Goal: Task Accomplishment & Management: Use online tool/utility

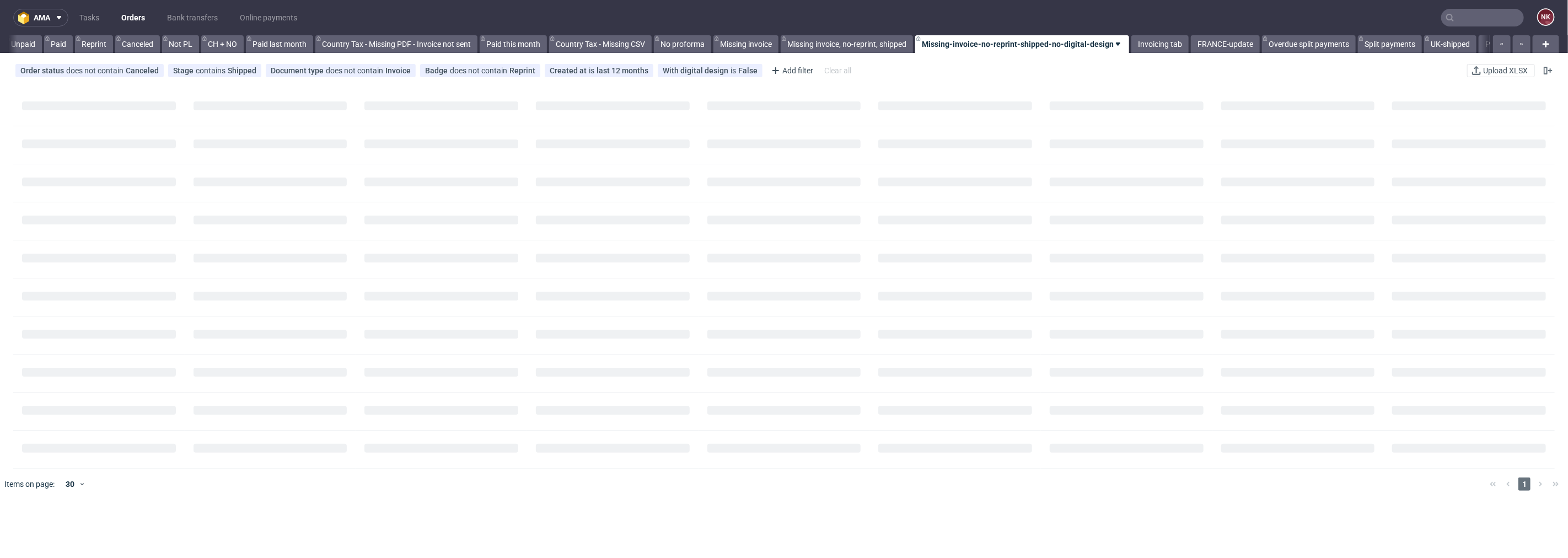
click at [1463, 24] on input "text" at bounding box center [1483, 18] width 83 height 18
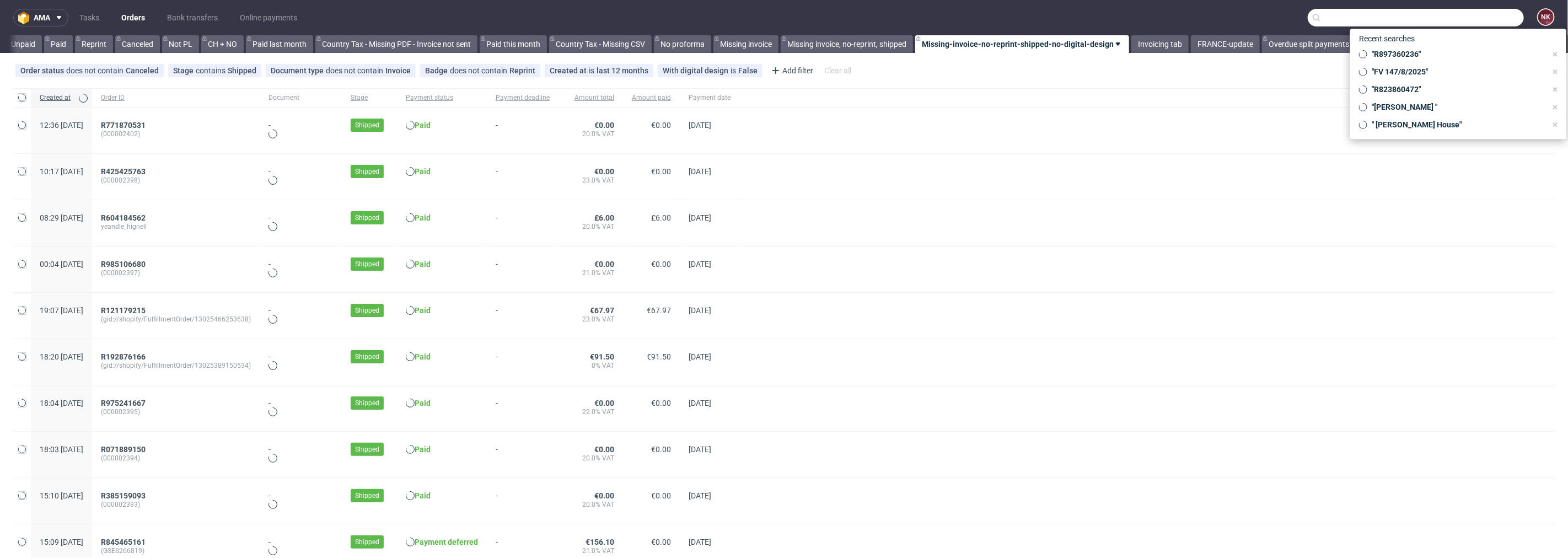
scroll to position [0, 1070]
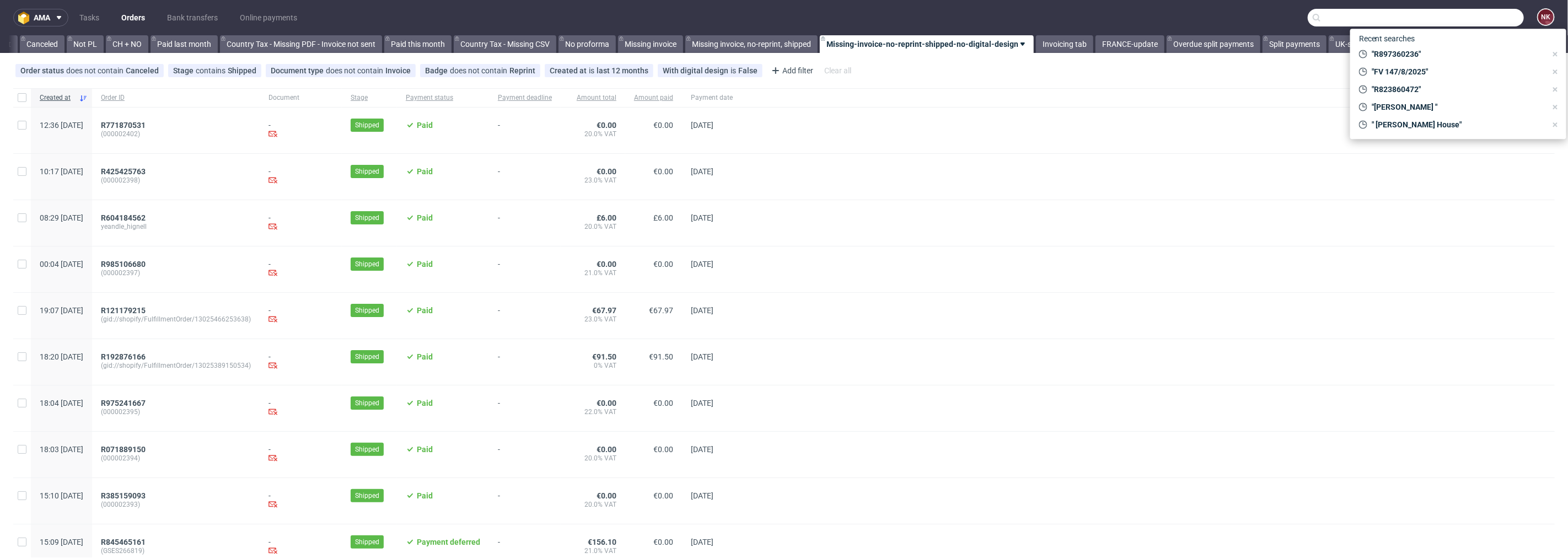
paste input "R129767884"
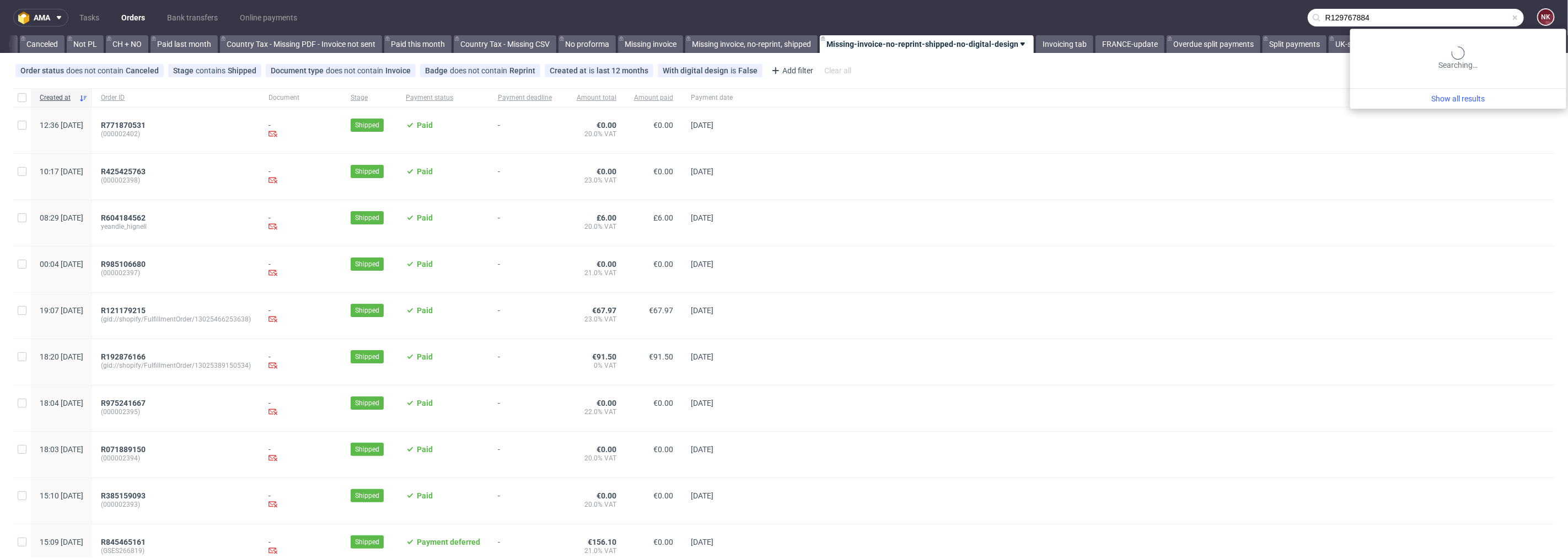
type input "R129767884"
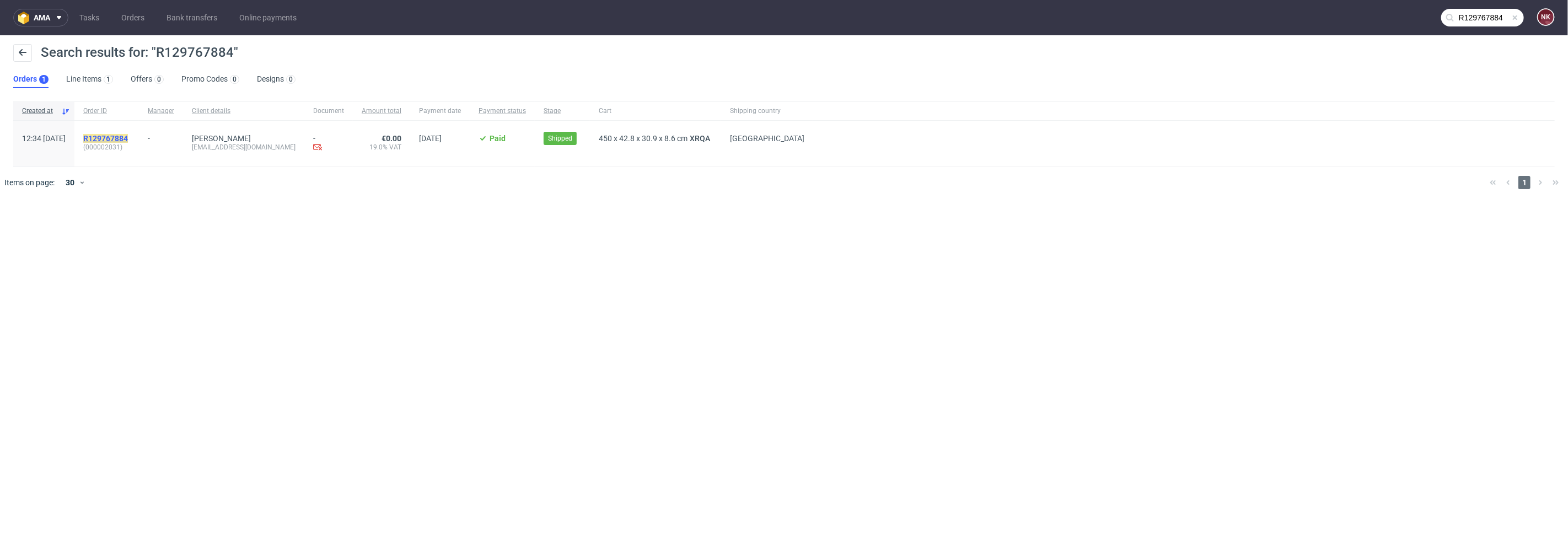
click at [128, 141] on mark "R129767884" at bounding box center [106, 138] width 45 height 9
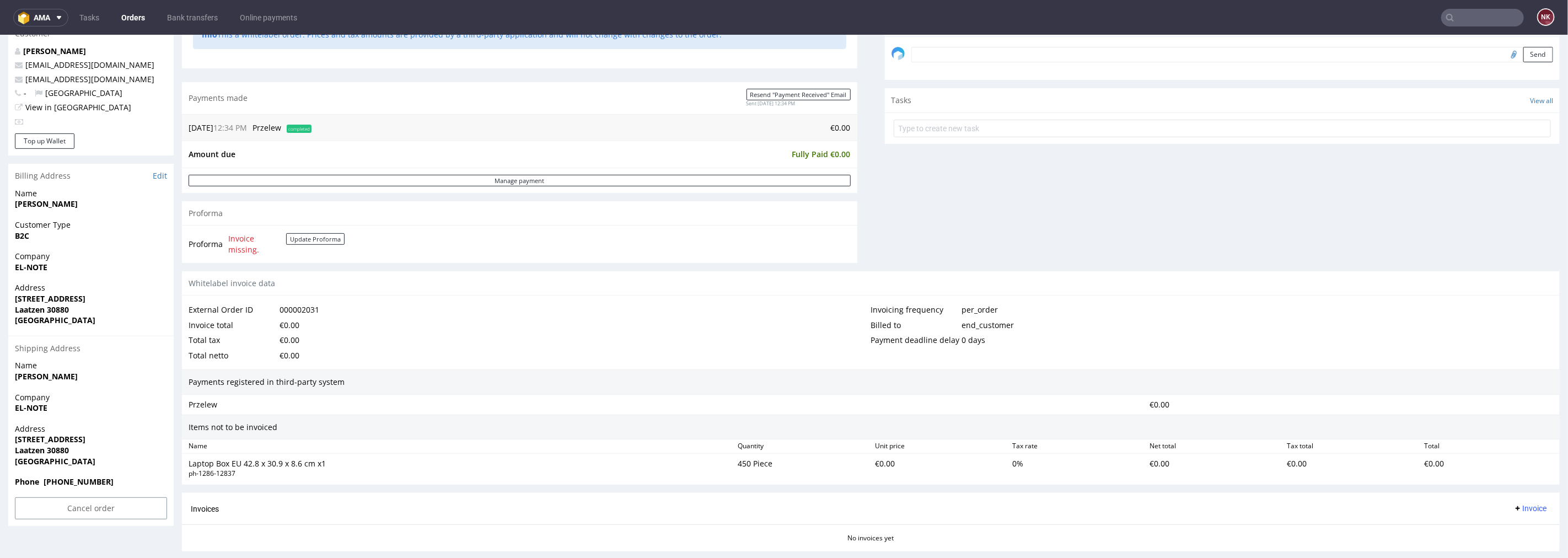
scroll to position [364, 0]
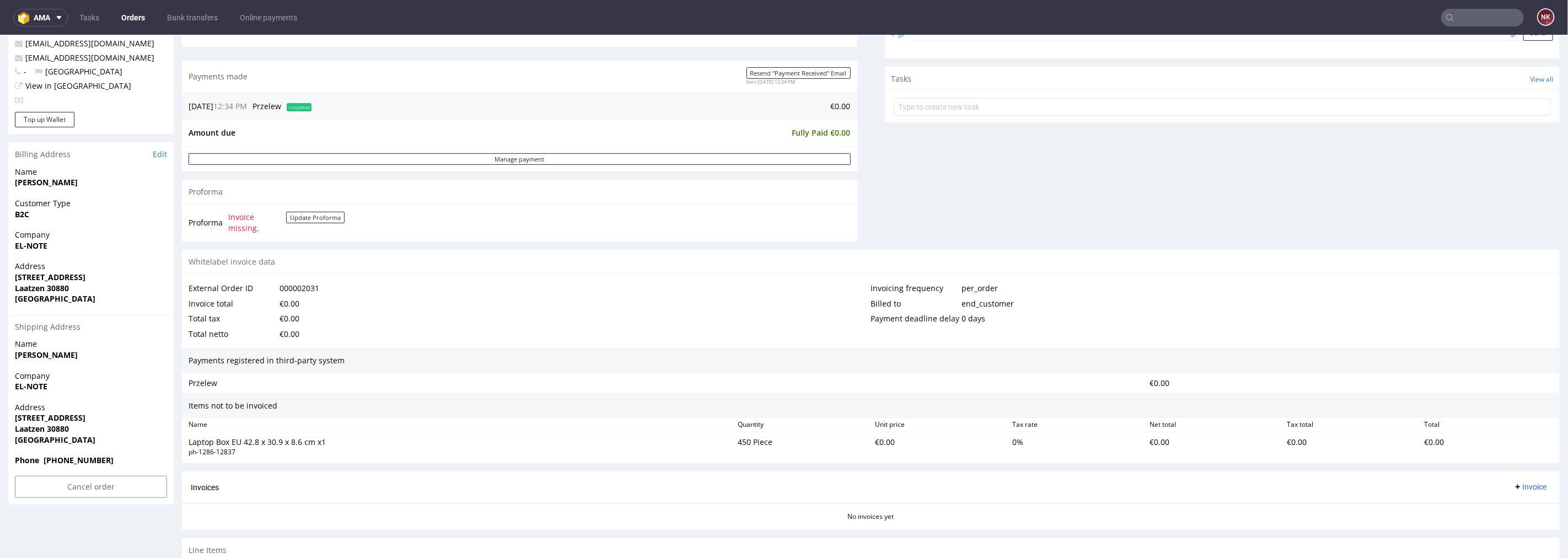
click at [1480, 15] on input "text" at bounding box center [1483, 18] width 83 height 18
paste input "R135549454"
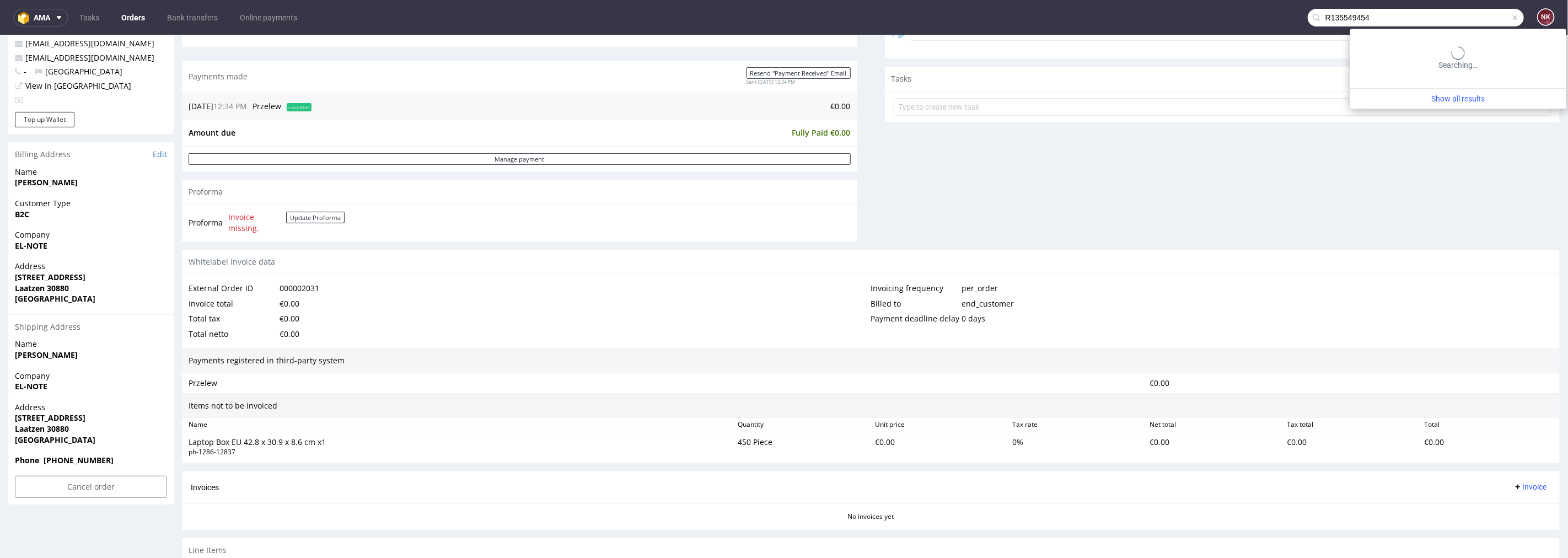
type input "R135549454"
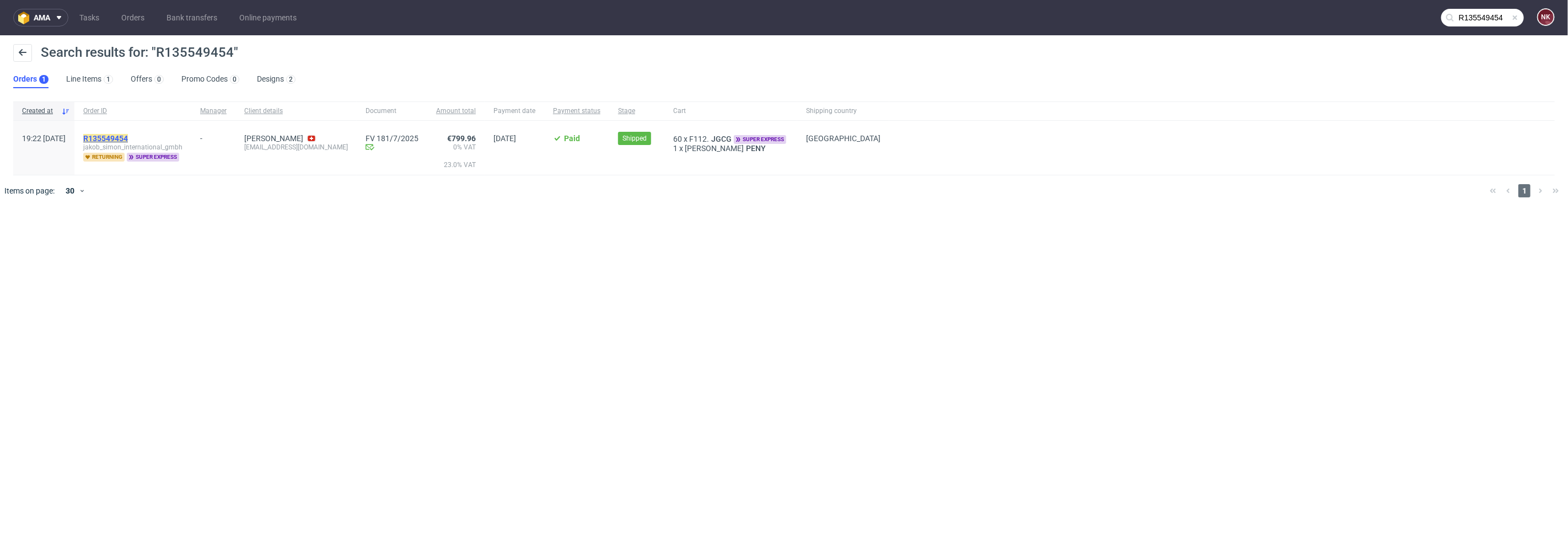
click at [125, 134] on mark "R135549454" at bounding box center [106, 138] width 45 height 9
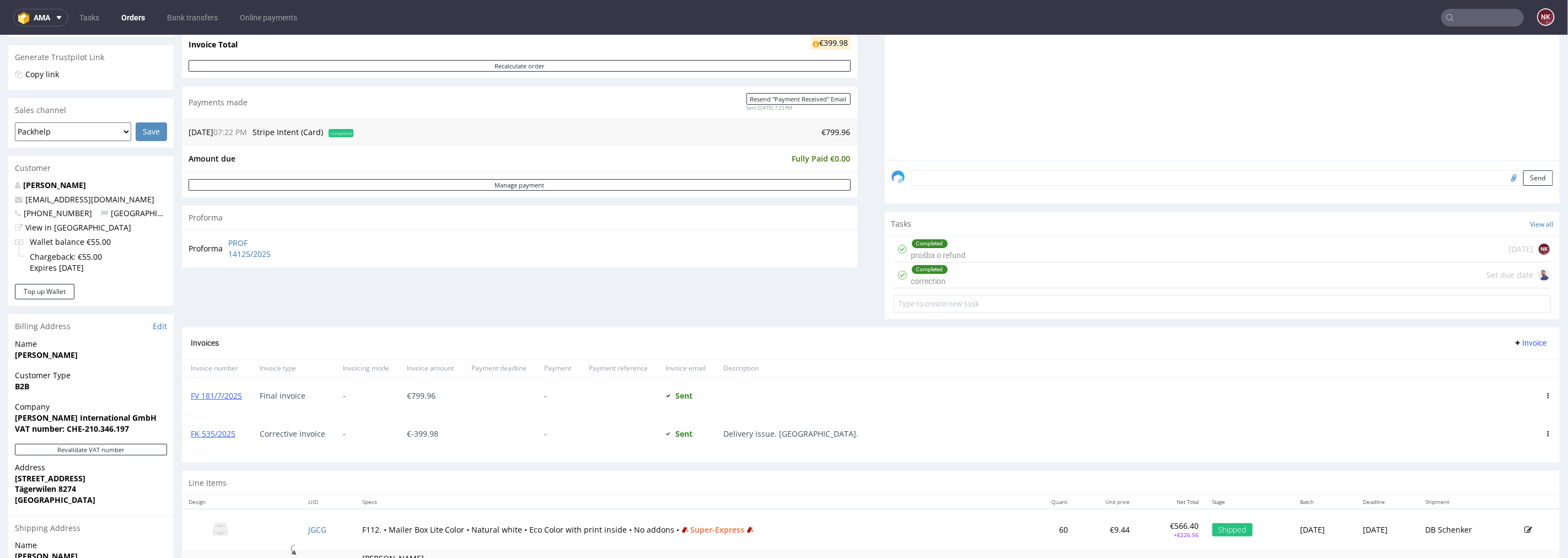
scroll to position [184, 0]
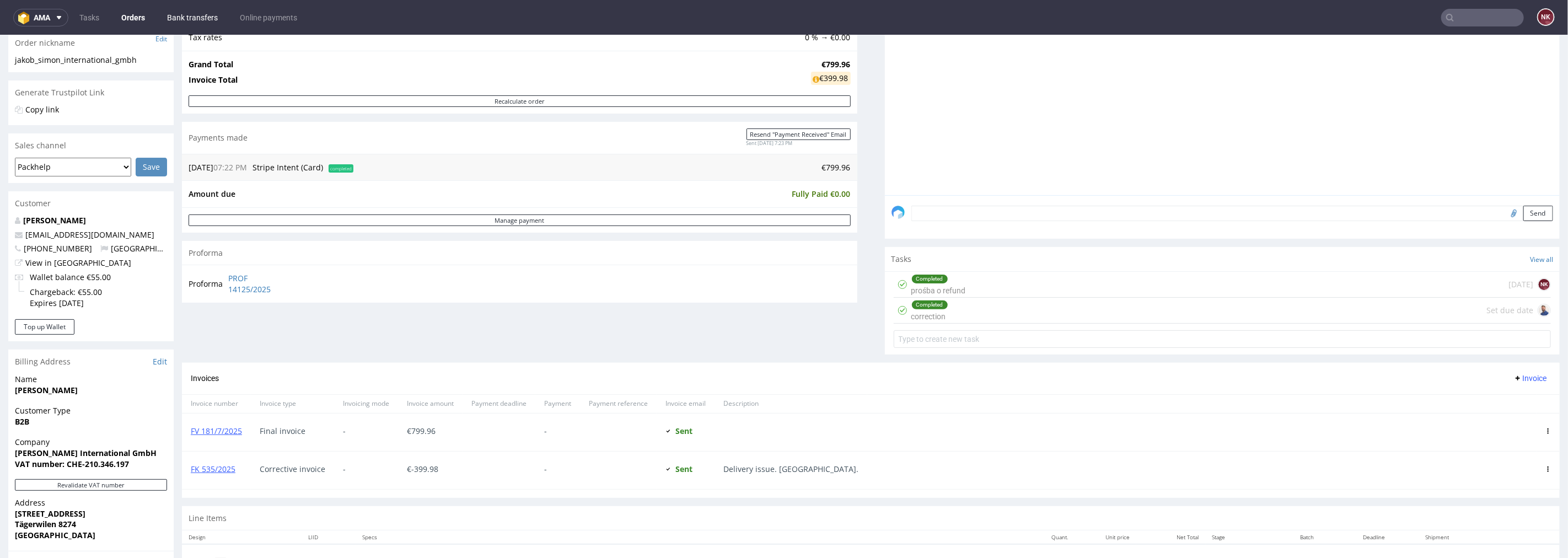
click at [170, 15] on link "Bank transfers" at bounding box center [192, 18] width 64 height 18
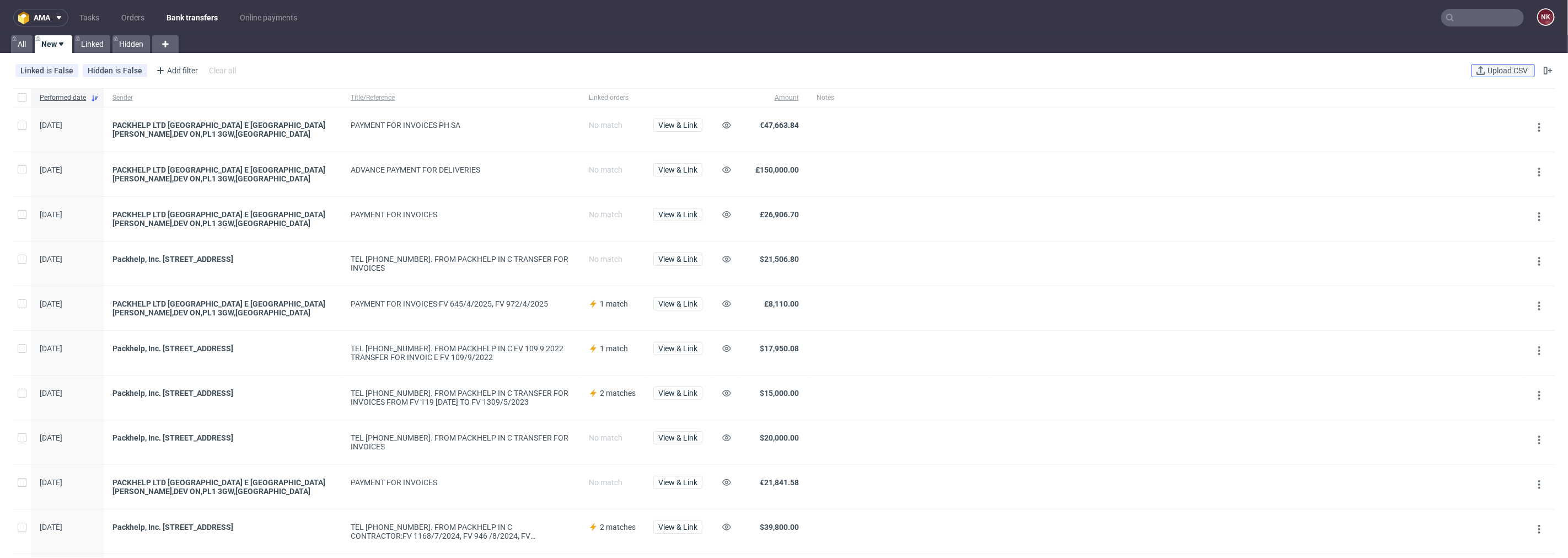
click at [1485, 70] on span "Upload CSV" at bounding box center [1507, 71] width 45 height 8
click at [1508, 70] on span "Upload CSV" at bounding box center [1507, 71] width 45 height 8
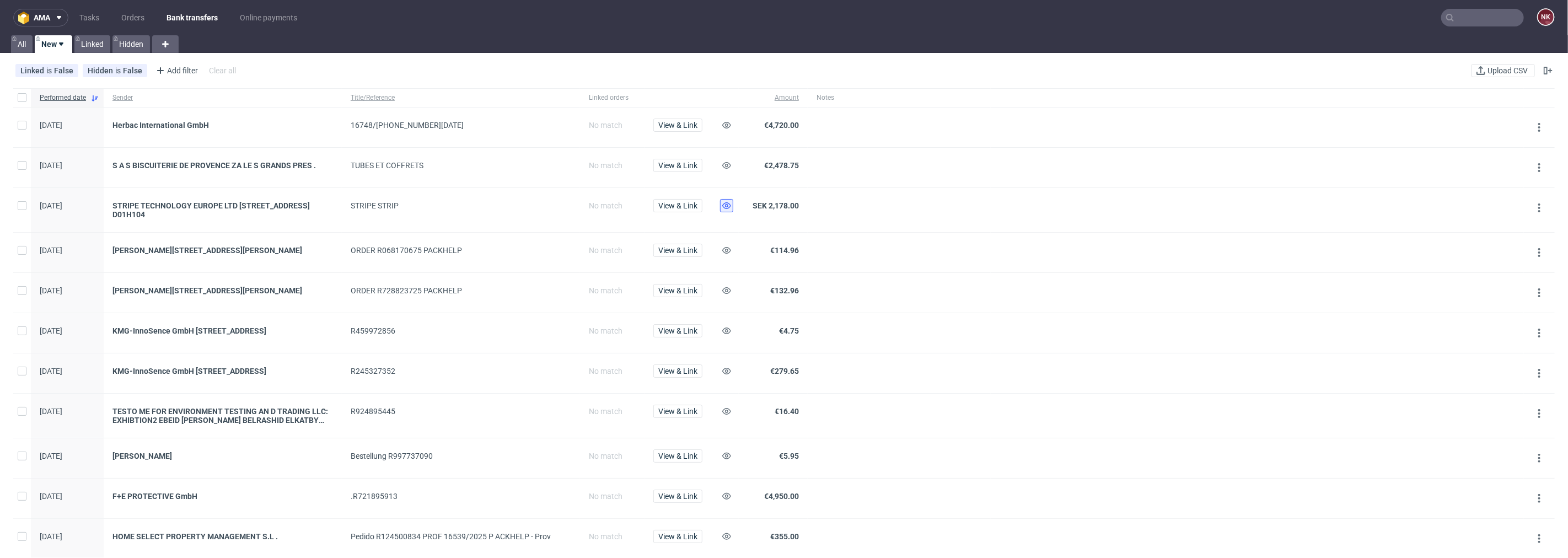
click at [729, 201] on icon at bounding box center [726, 205] width 9 height 9
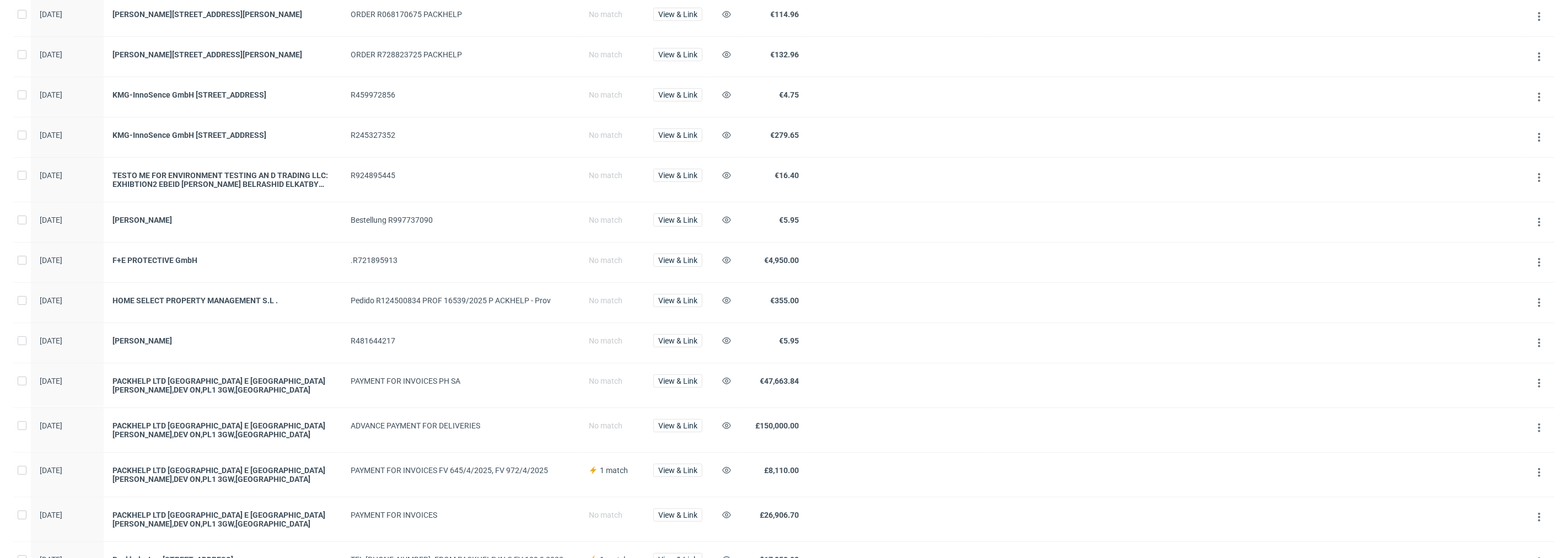
scroll to position [245, 0]
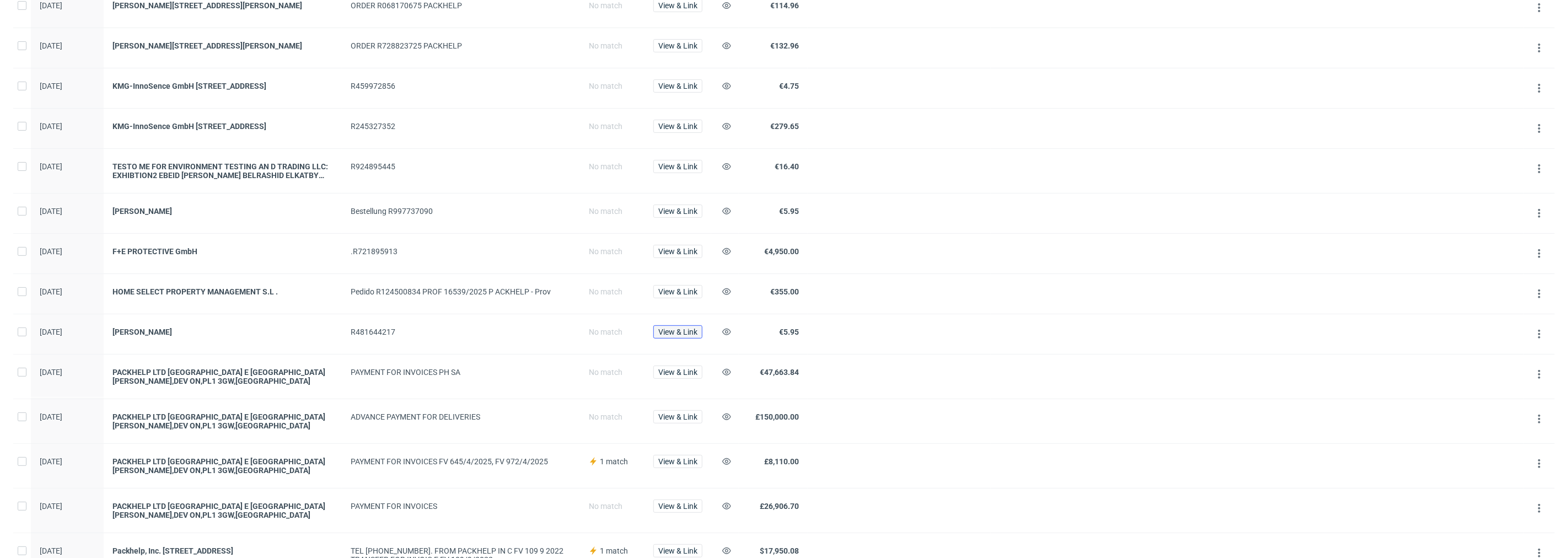
click at [682, 336] on span "View & Link" at bounding box center [678, 332] width 39 height 8
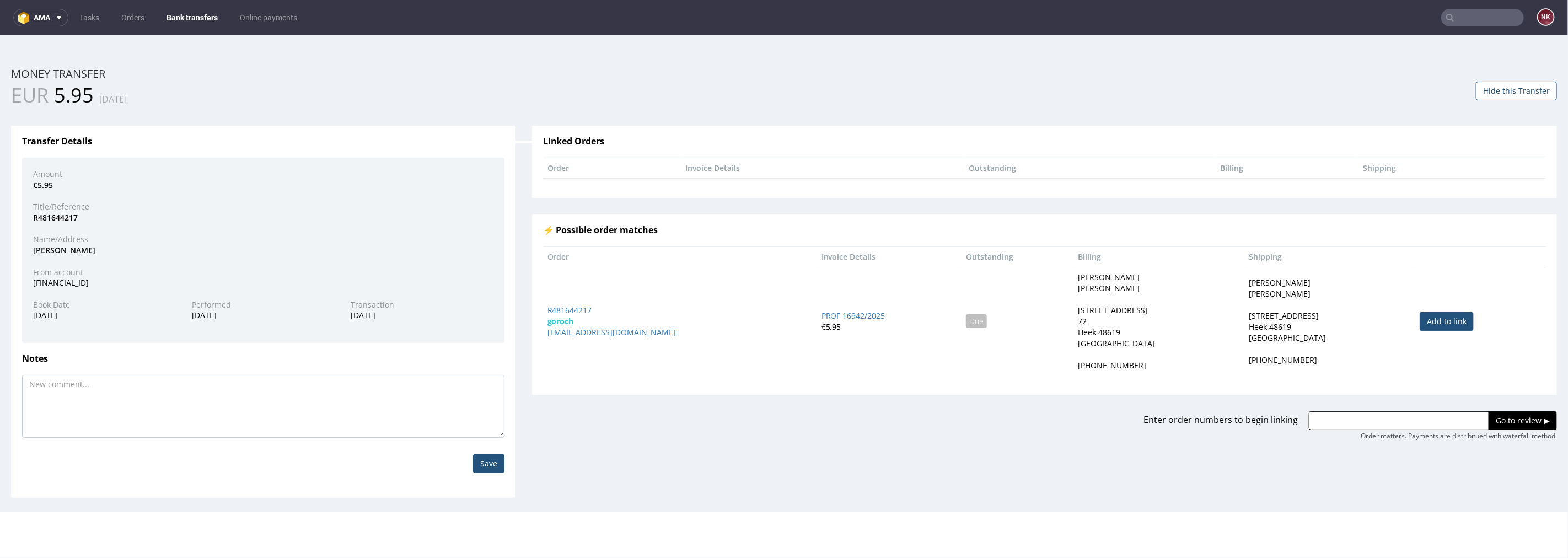
click at [1426, 325] on link "Add to link" at bounding box center [1446, 321] width 54 height 19
type input "R481644217"
click at [1505, 426] on input "Go to review ▶" at bounding box center [1523, 420] width 68 height 19
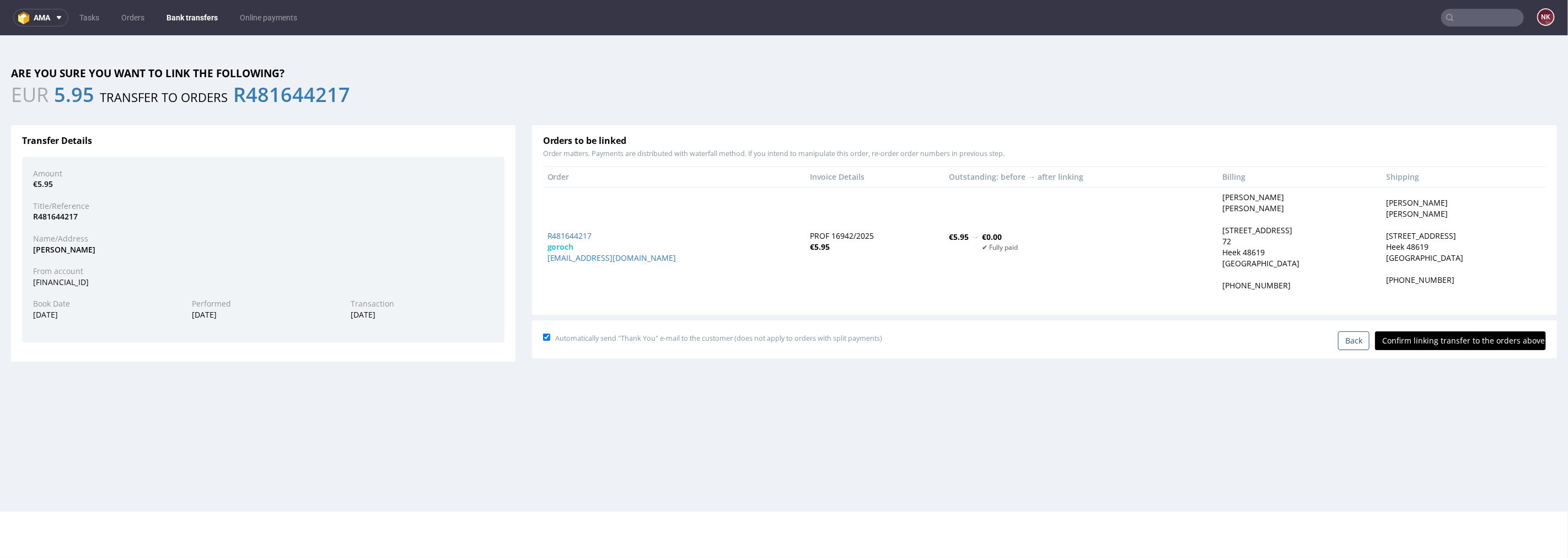
click at [1452, 343] on input "Confirm linking transfer to the orders above" at bounding box center [1460, 340] width 171 height 19
type input "In progress..."
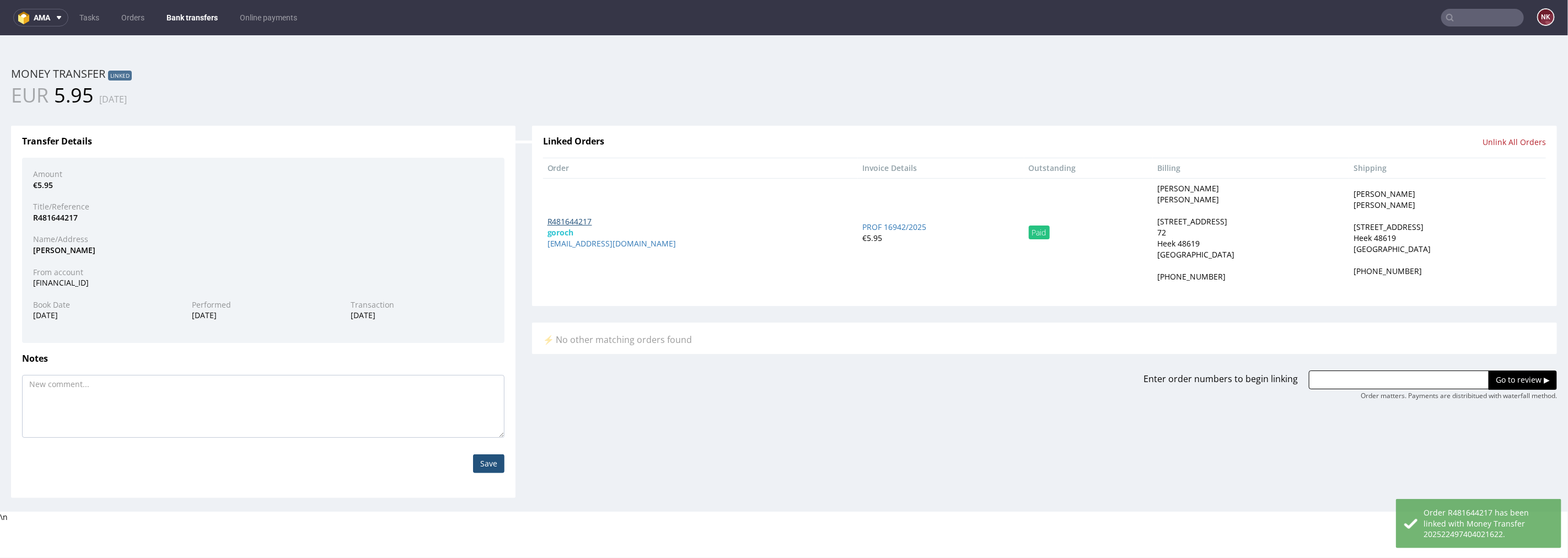
drag, startPoint x: 556, startPoint y: 241, endPoint x: 566, endPoint y: 218, distance: 25.1
click at [199, 6] on nav "ama Tasks Orders Bank transfers Online payments NK" at bounding box center [784, 17] width 1568 height 35
click at [197, 18] on link "Bank transfers" at bounding box center [192, 18] width 64 height 18
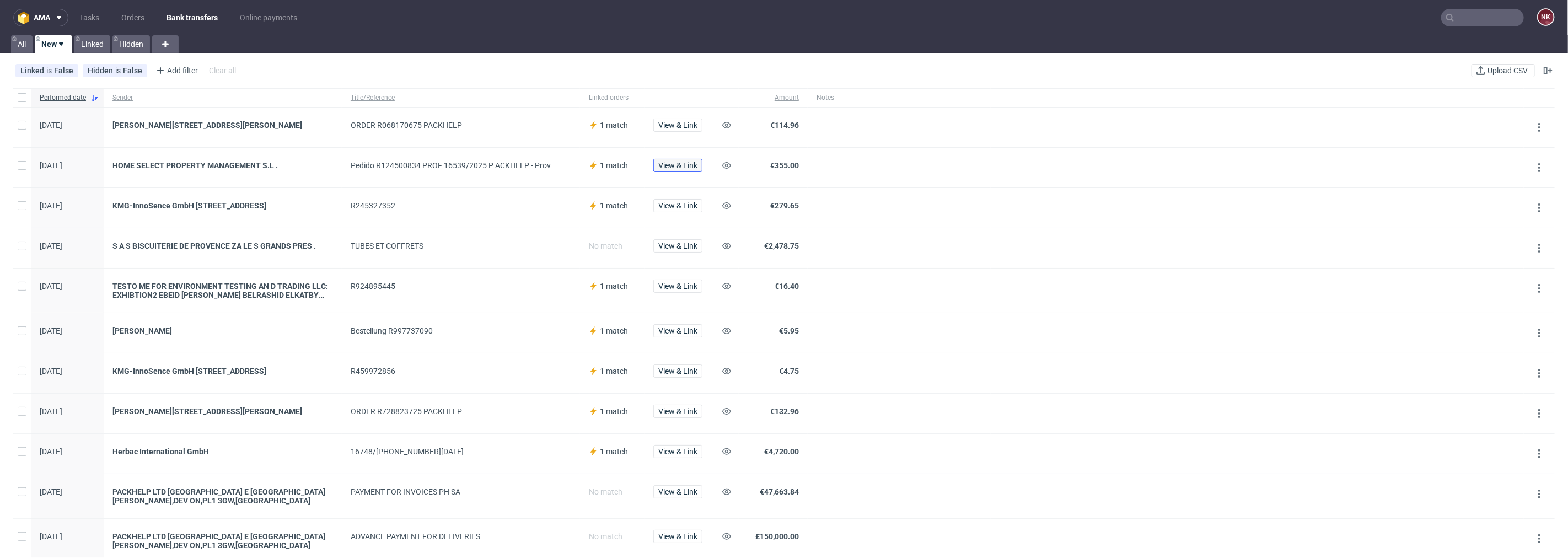
click at [697, 163] on button "View & Link" at bounding box center [678, 166] width 49 height 13
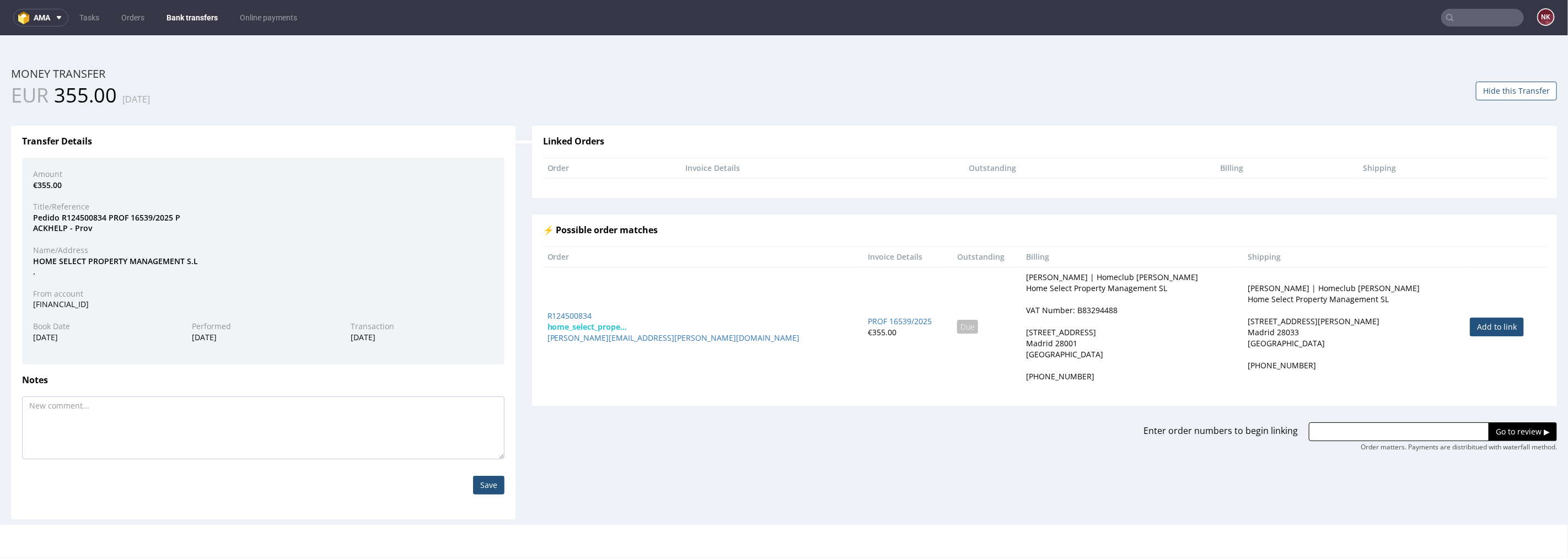
click at [1470, 335] on link "Add to link" at bounding box center [1497, 327] width 54 height 19
type input "R124500834"
click at [1509, 430] on input "Go to review ▶" at bounding box center [1523, 431] width 68 height 19
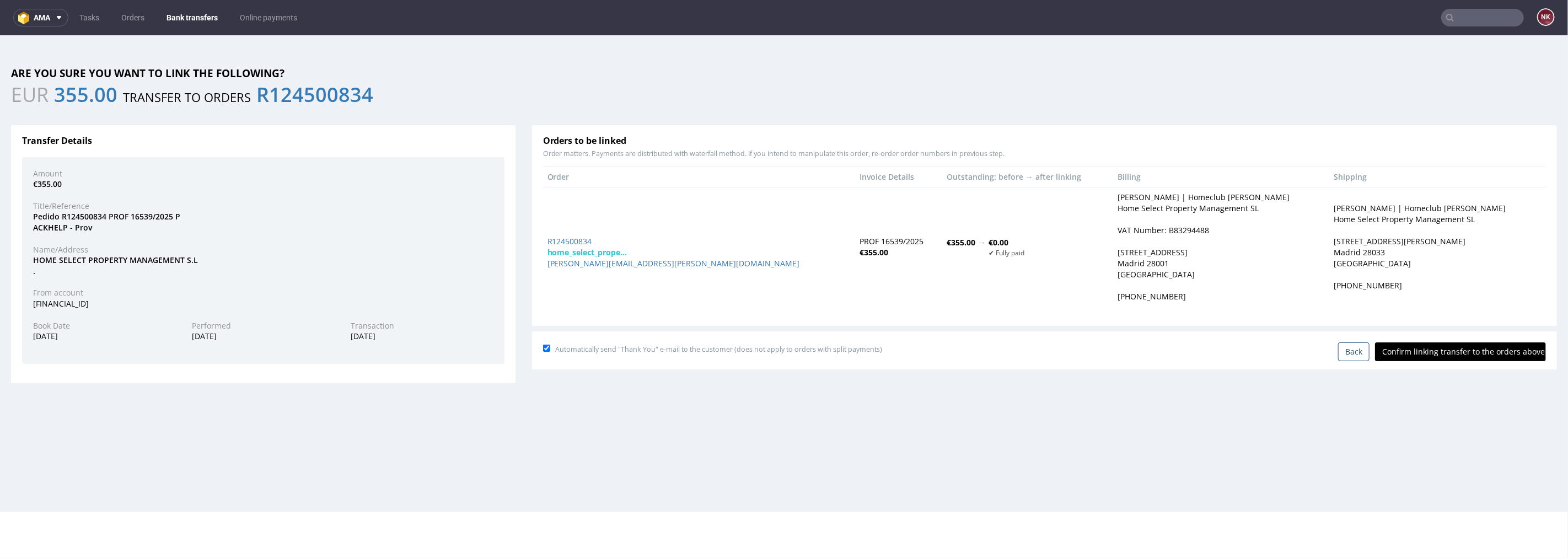
click at [1457, 355] on input "Confirm linking transfer to the orders above" at bounding box center [1460, 351] width 171 height 19
type input "In progress..."
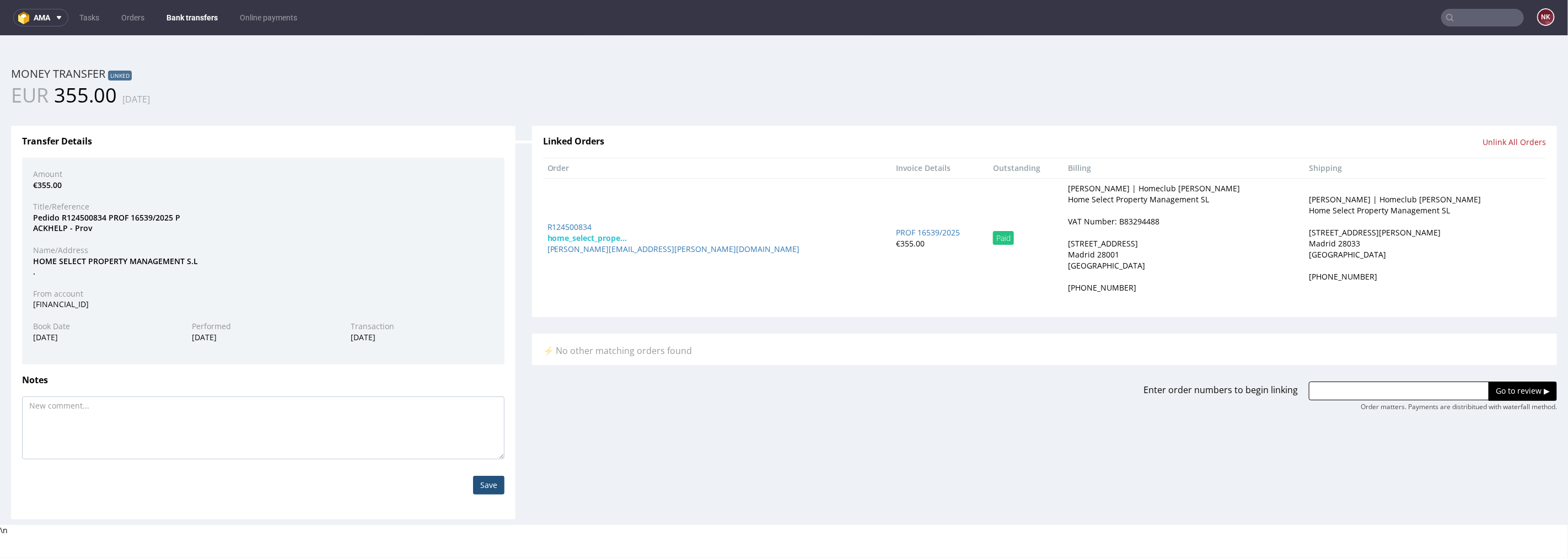
click at [199, 9] on link "Bank transfers" at bounding box center [192, 18] width 64 height 18
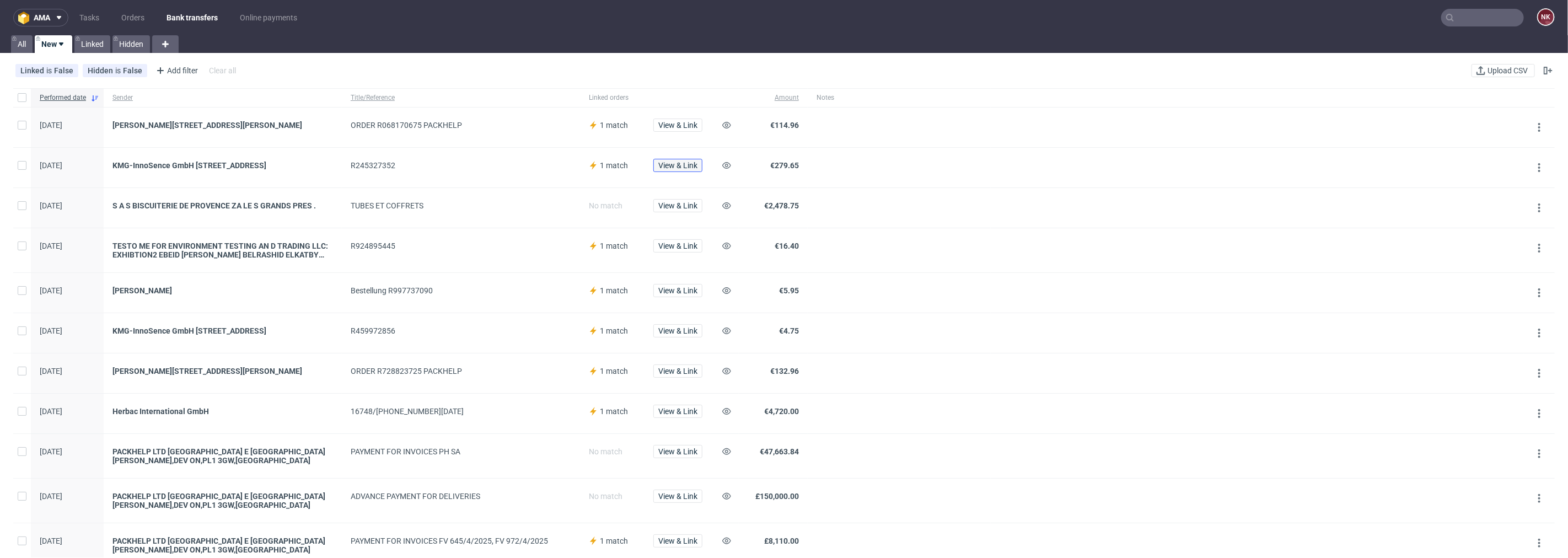
click at [671, 169] on span "View & Link" at bounding box center [678, 166] width 39 height 8
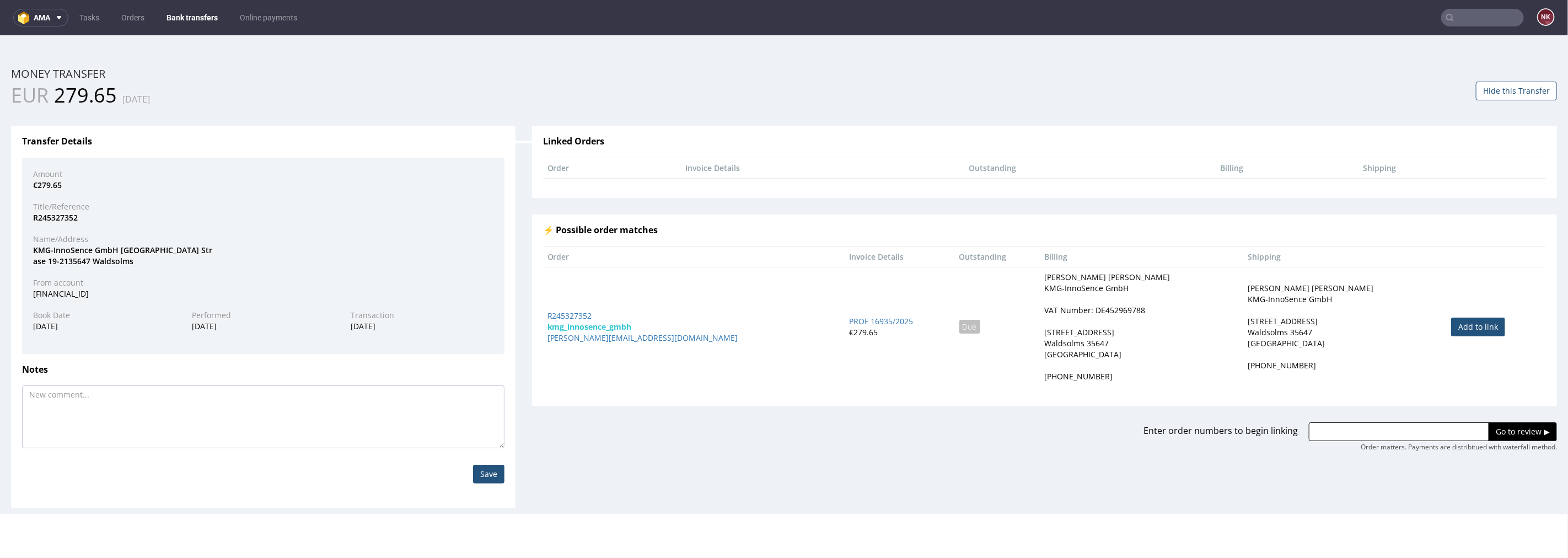
click at [1451, 324] on link "Add to link" at bounding box center [1478, 327] width 54 height 19
type input "R245327352"
click at [1505, 428] on input "Go to review ▶" at bounding box center [1523, 431] width 68 height 19
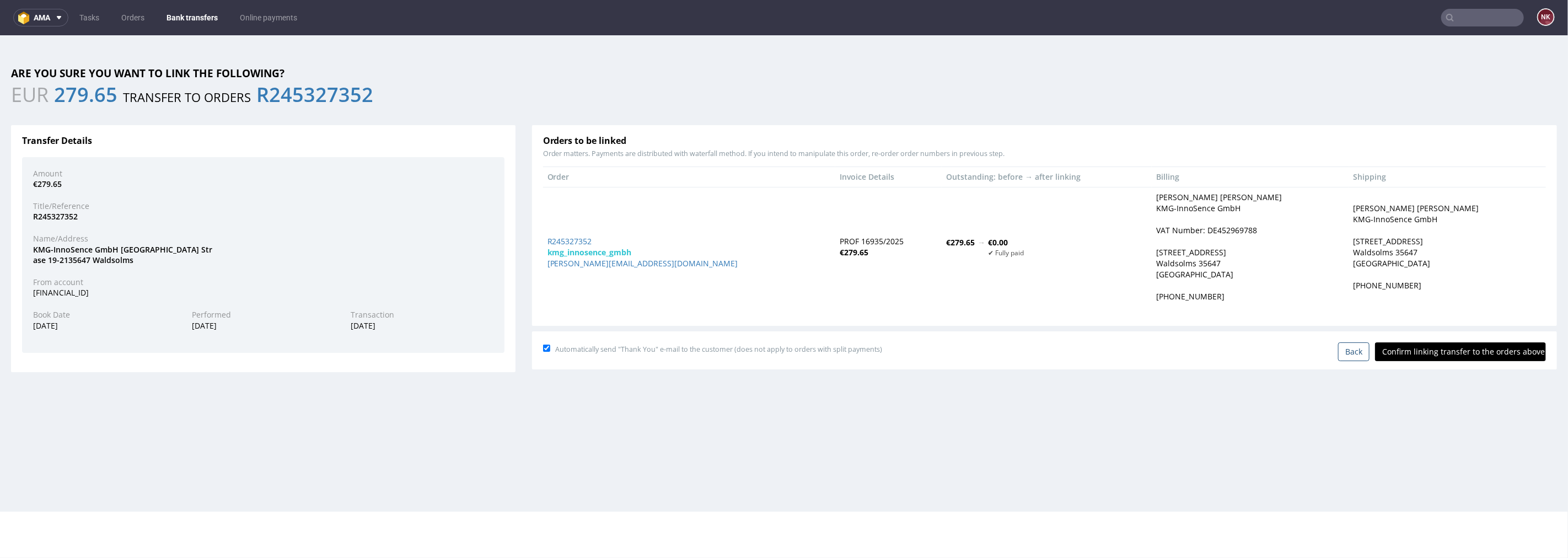
click at [1443, 350] on input "Confirm linking transfer to the orders above" at bounding box center [1460, 351] width 171 height 19
type input "In progress..."
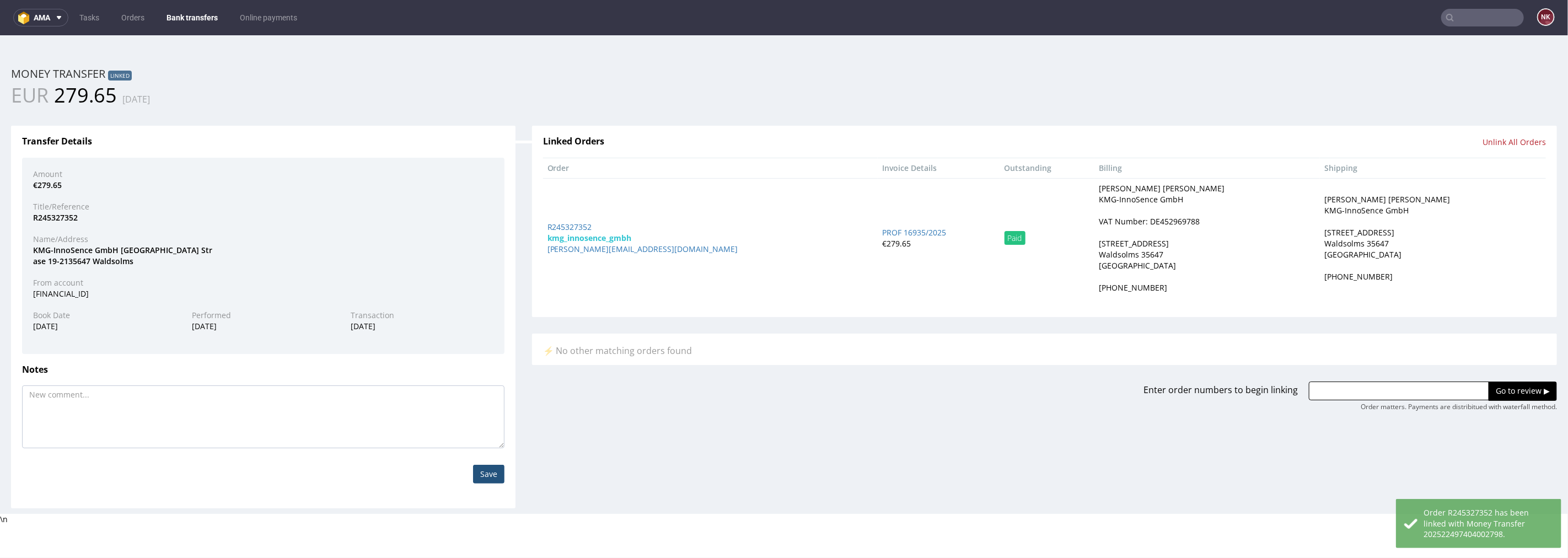
click at [178, 13] on link "Bank transfers" at bounding box center [192, 18] width 64 height 18
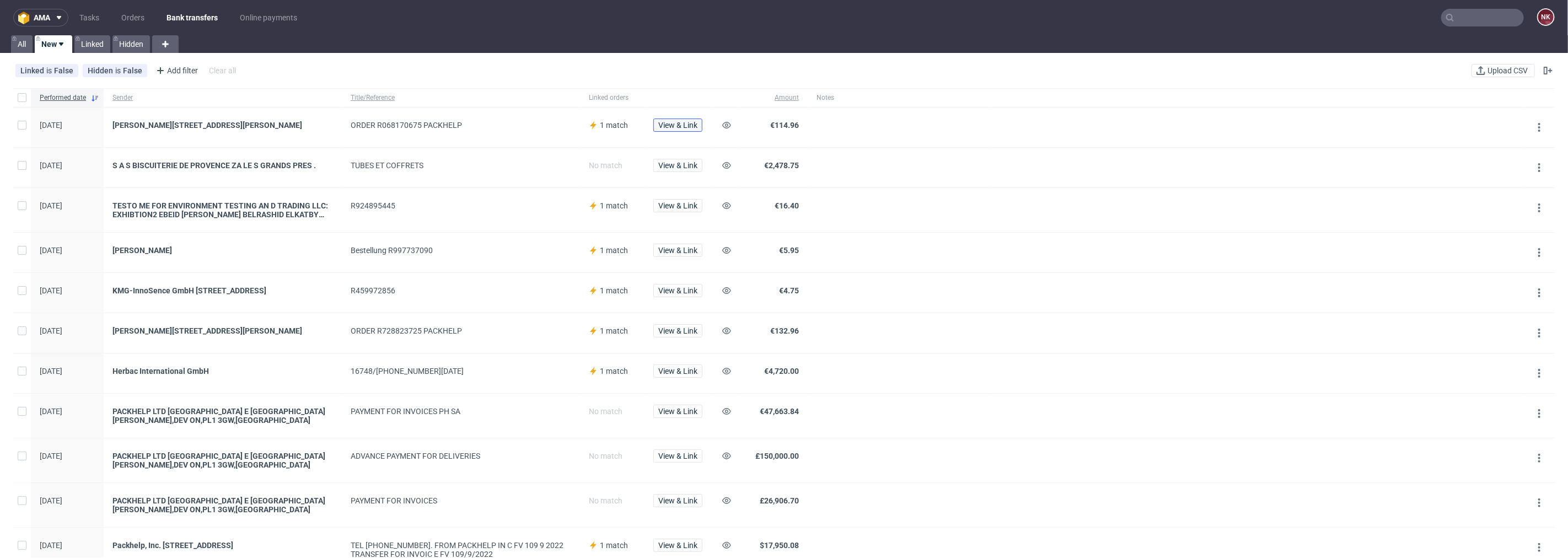
click at [688, 122] on span "View & Link" at bounding box center [678, 125] width 39 height 8
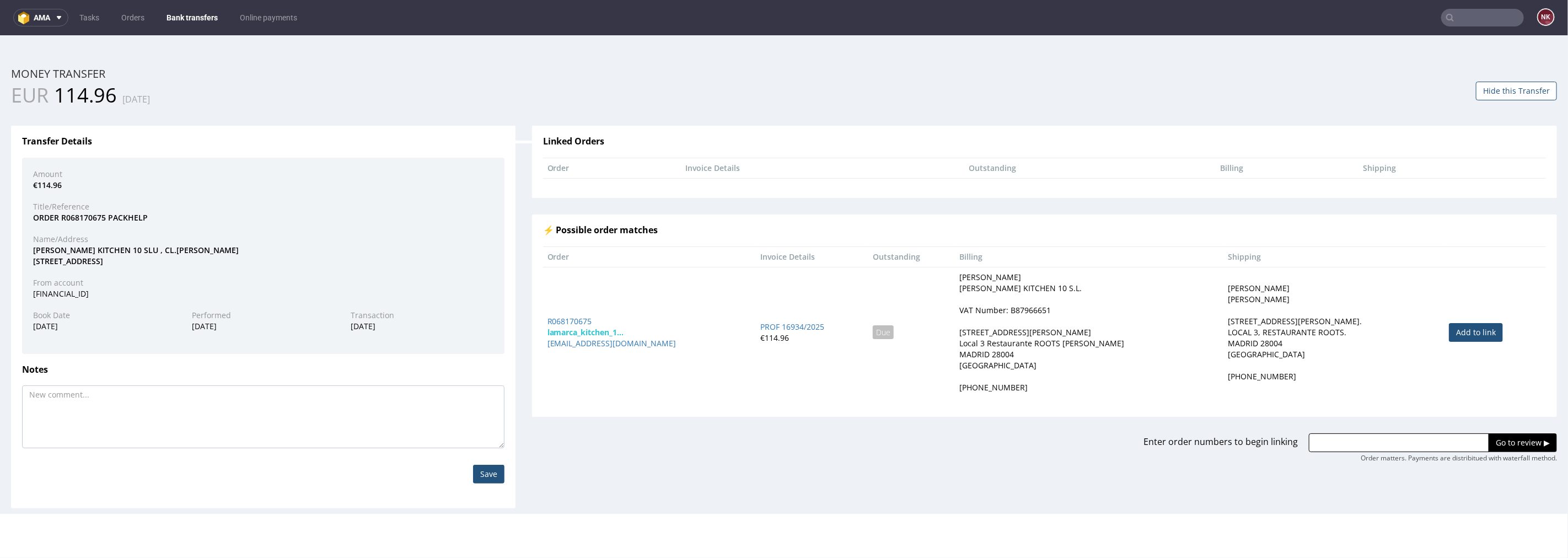
click at [1458, 322] on link "Add to link" at bounding box center [1475, 331] width 54 height 19
type input "R068170675"
click at [1488, 435] on input "Go to review ▶" at bounding box center [1523, 442] width 68 height 19
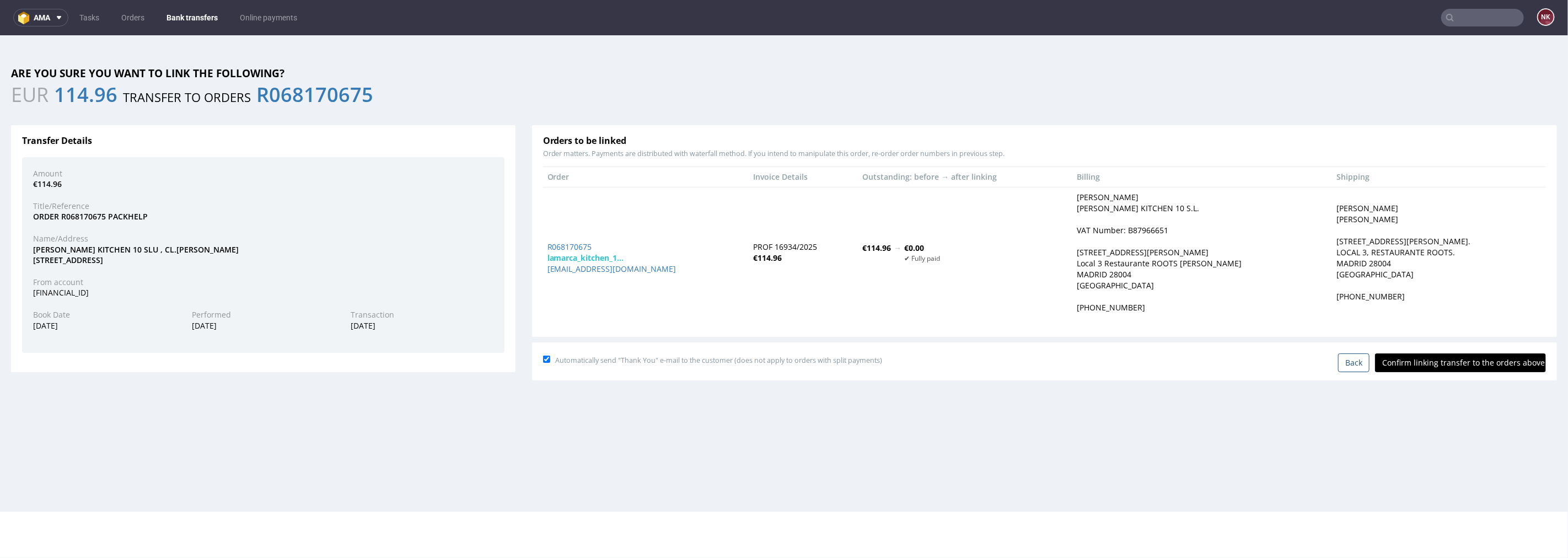
click at [1449, 364] on input "Confirm linking transfer to the orders above" at bounding box center [1460, 362] width 171 height 19
type input "In progress..."
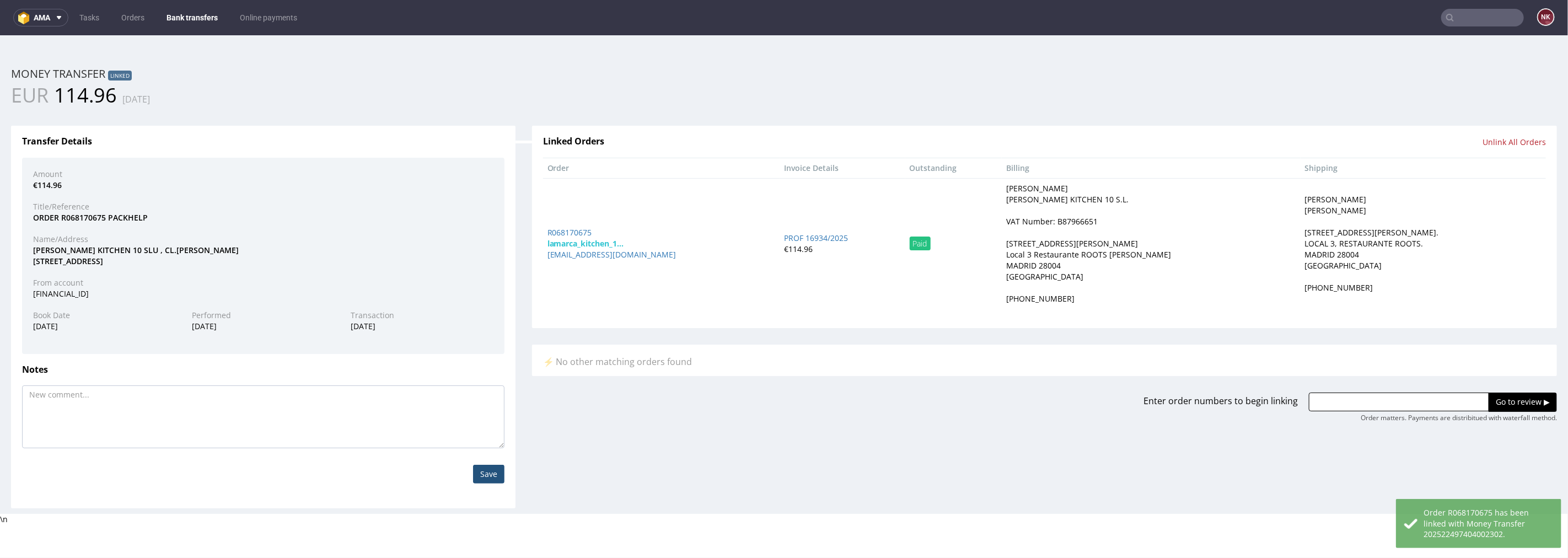
click at [199, 14] on link "Bank transfers" at bounding box center [192, 18] width 64 height 18
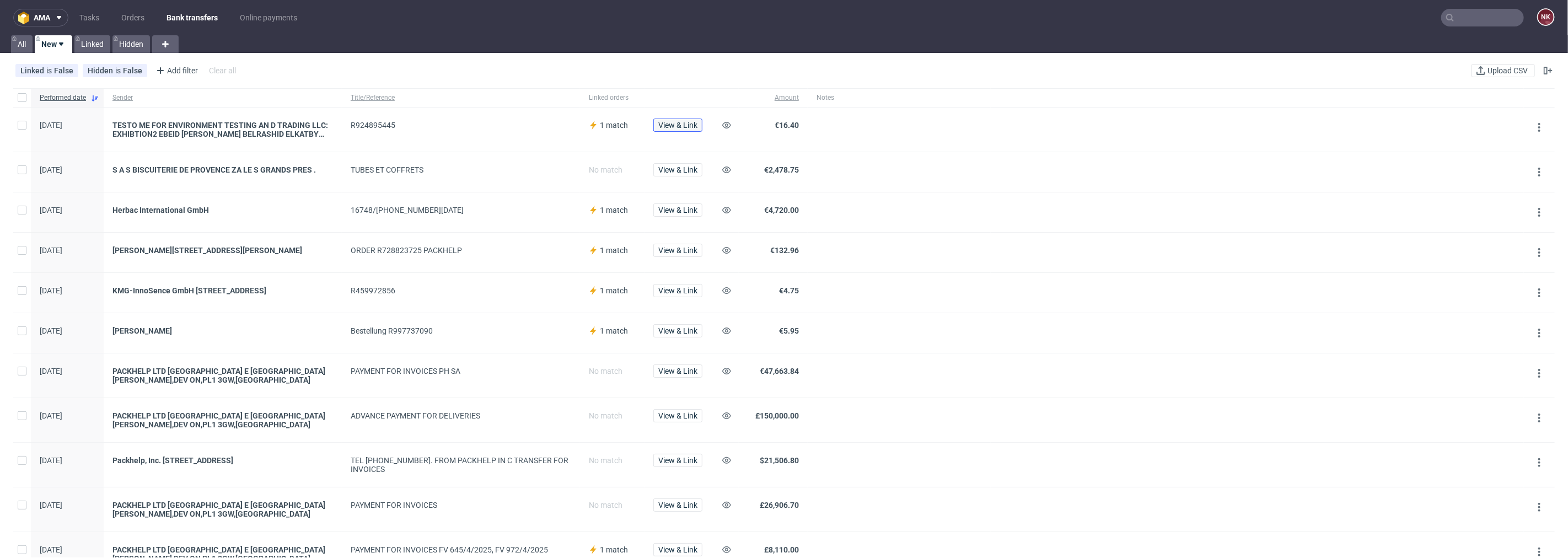
click at [686, 126] on span "View & Link" at bounding box center [678, 125] width 39 height 8
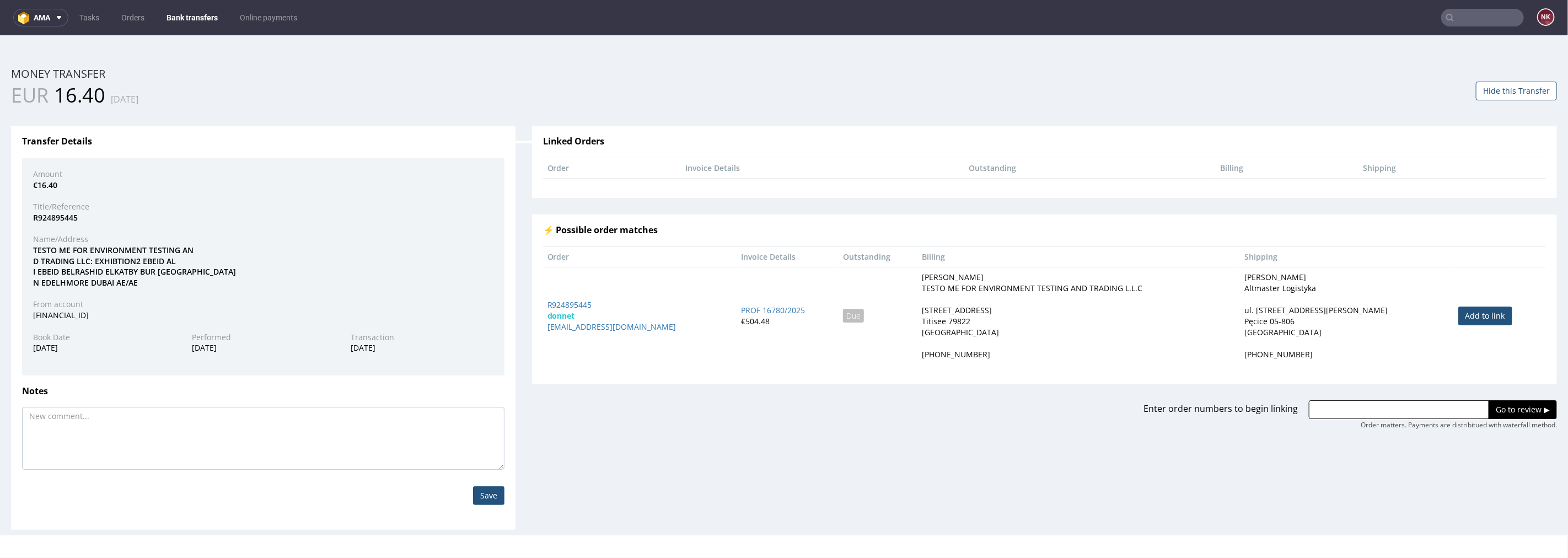
click at [1469, 312] on link "Add to link" at bounding box center [1485, 315] width 54 height 19
type input "R924895445"
click at [1497, 412] on input "Go to review ▶" at bounding box center [1523, 409] width 68 height 19
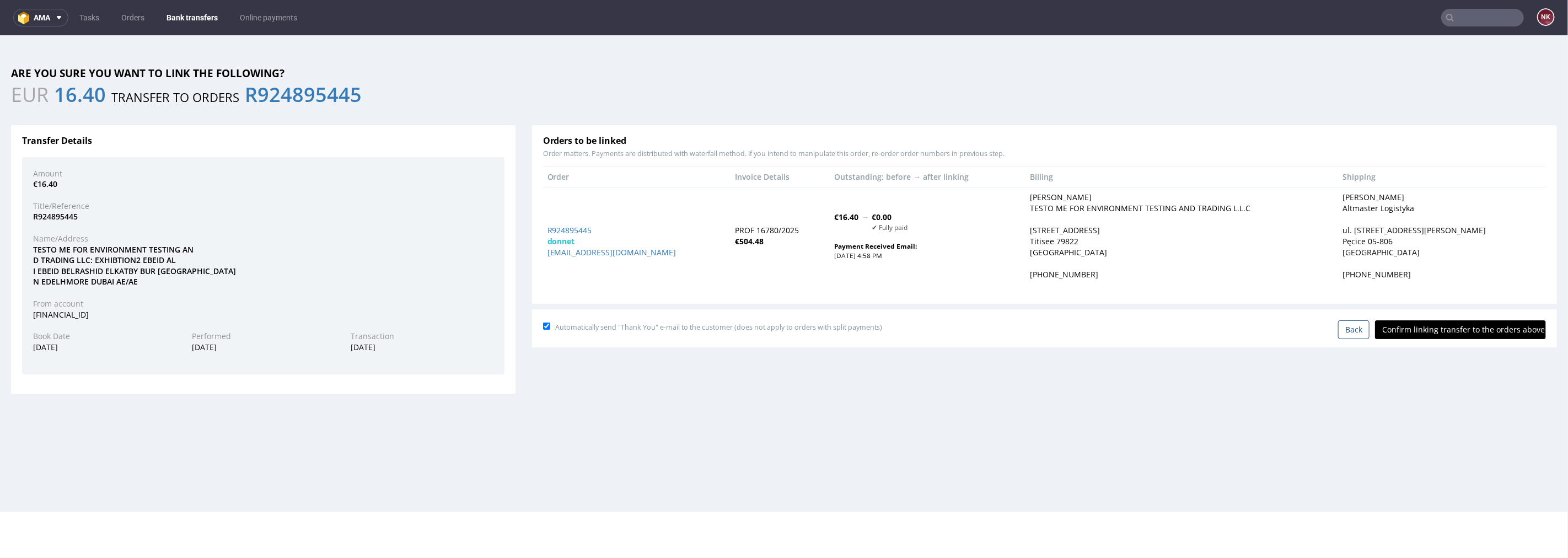
click at [1451, 336] on input "Confirm linking transfer to the orders above" at bounding box center [1460, 329] width 171 height 19
type input "In progress..."
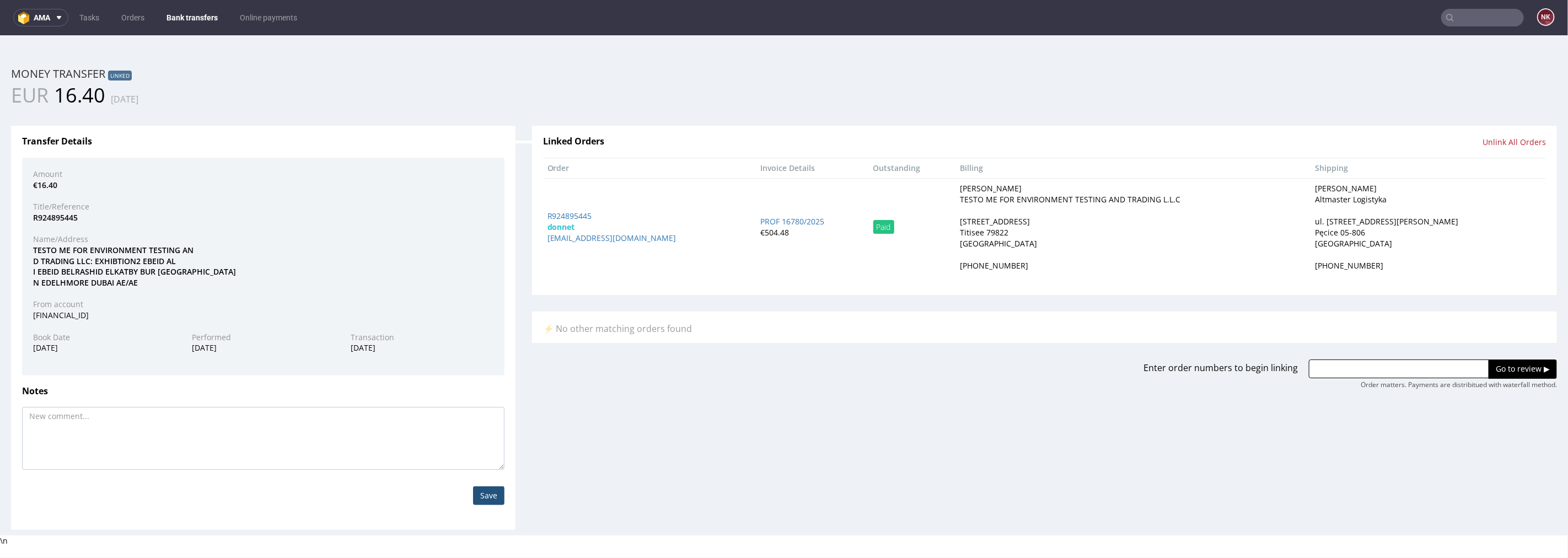
click at [182, 13] on link "Bank transfers" at bounding box center [192, 18] width 64 height 18
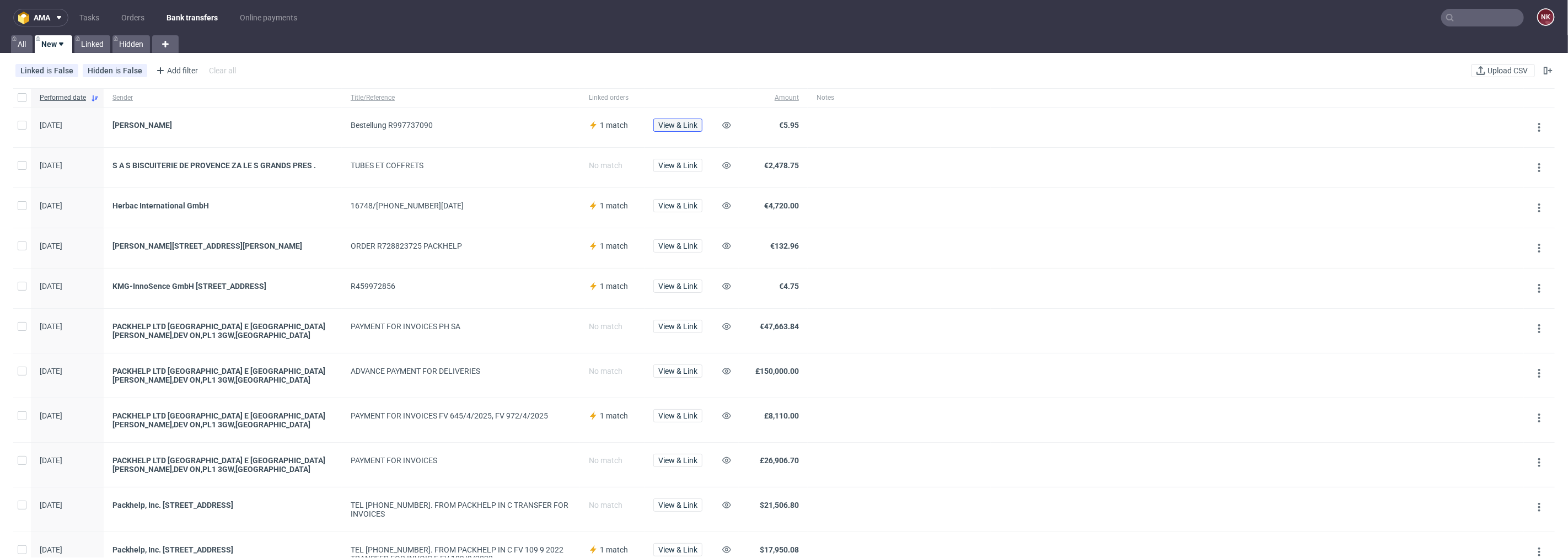
click at [689, 126] on span "View & Link" at bounding box center [678, 125] width 39 height 8
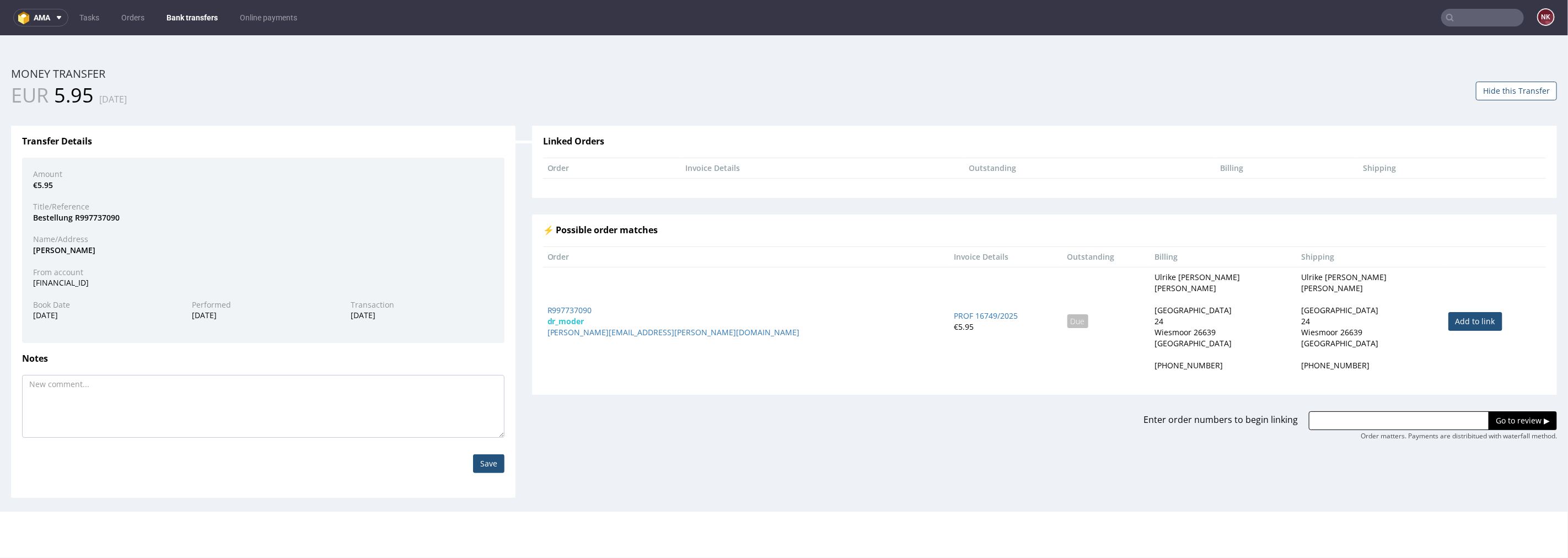
click at [1448, 314] on link "Add to link" at bounding box center [1475, 321] width 54 height 19
type input "R997737090"
click at [1503, 425] on input "Go to review ▶" at bounding box center [1523, 420] width 68 height 19
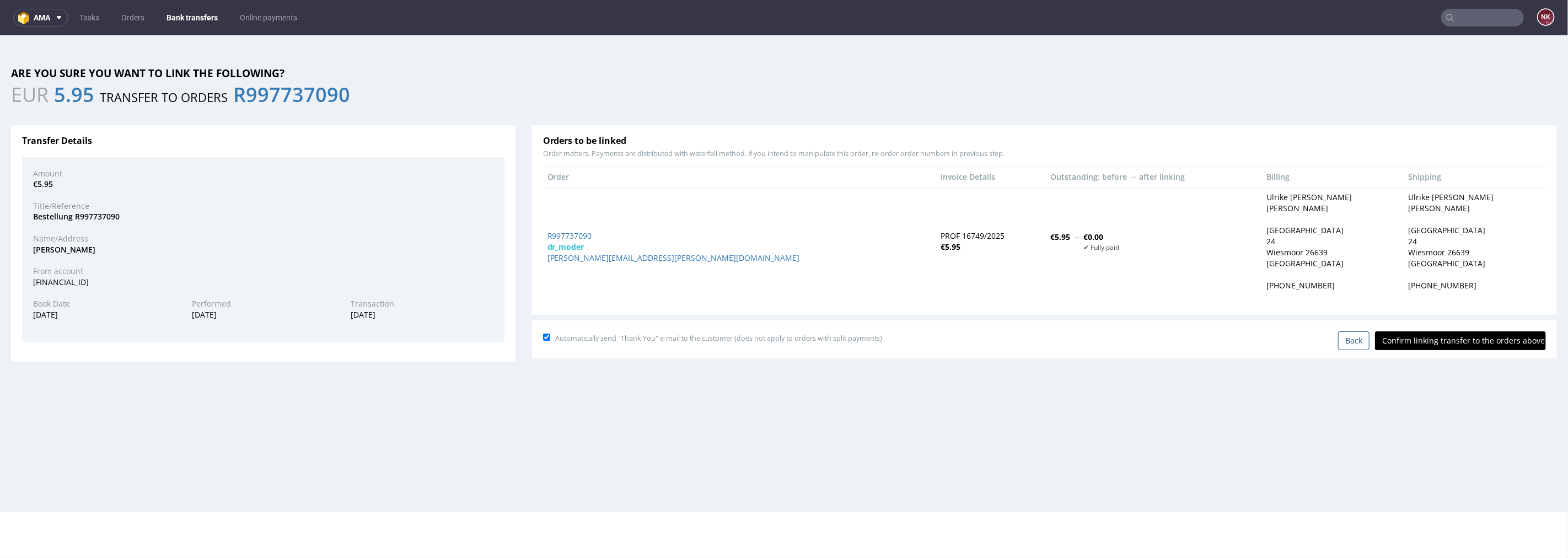
click at [1434, 342] on input "Confirm linking transfer to the orders above" at bounding box center [1460, 340] width 171 height 19
type input "In progress..."
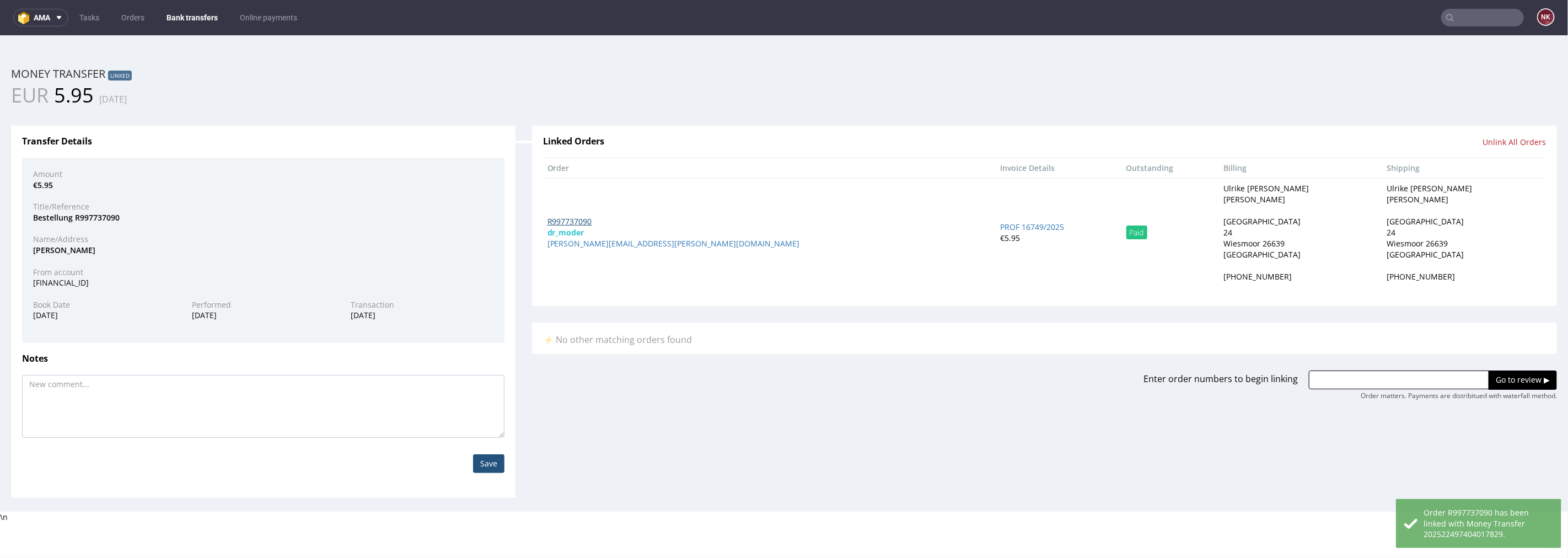
drag, startPoint x: 553, startPoint y: 227, endPoint x: 575, endPoint y: 219, distance: 23.4
click at [185, 12] on link "Bank transfers" at bounding box center [192, 18] width 64 height 18
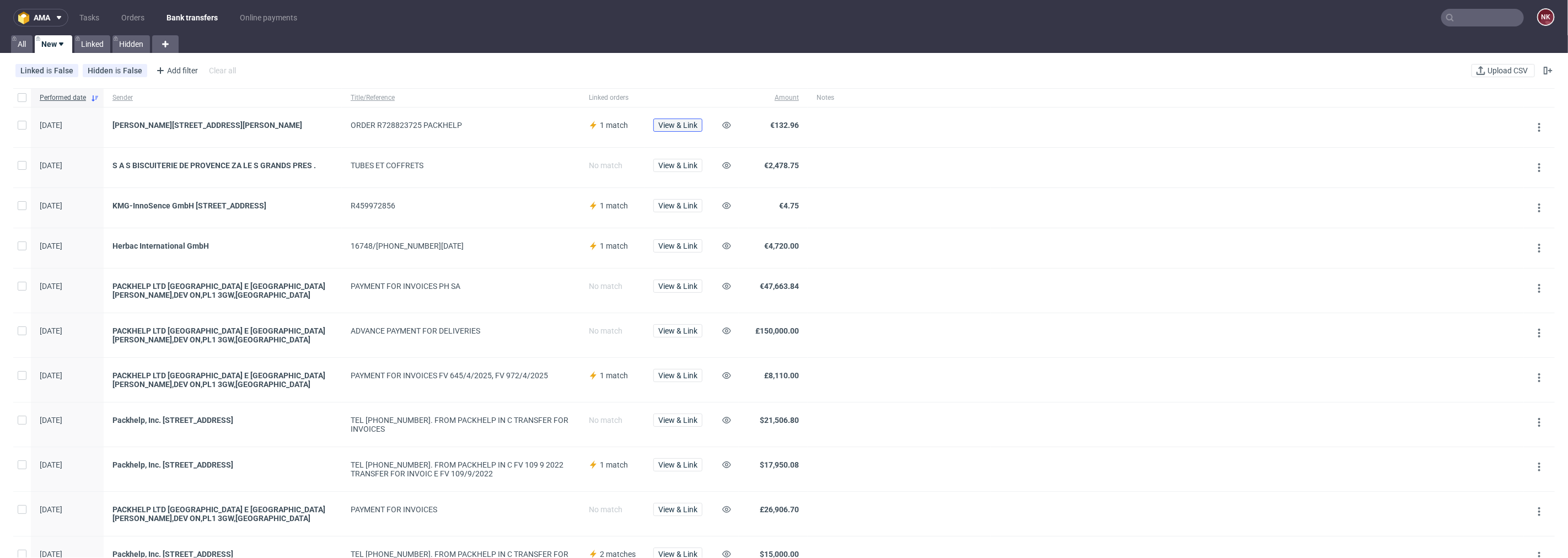
click at [681, 130] on button "View & Link" at bounding box center [678, 125] width 49 height 13
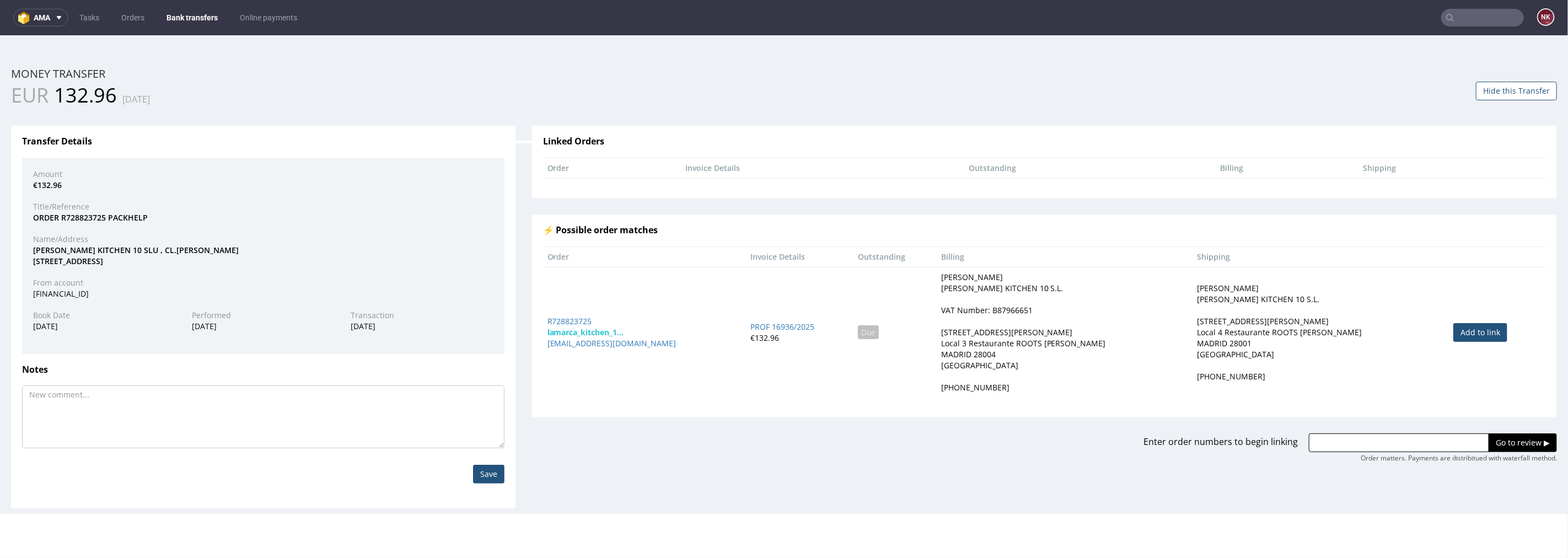
click at [1454, 332] on link "Add to link" at bounding box center [1480, 331] width 54 height 19
type input "R728823725"
click at [1506, 437] on input "Go to review ▶" at bounding box center [1523, 442] width 68 height 19
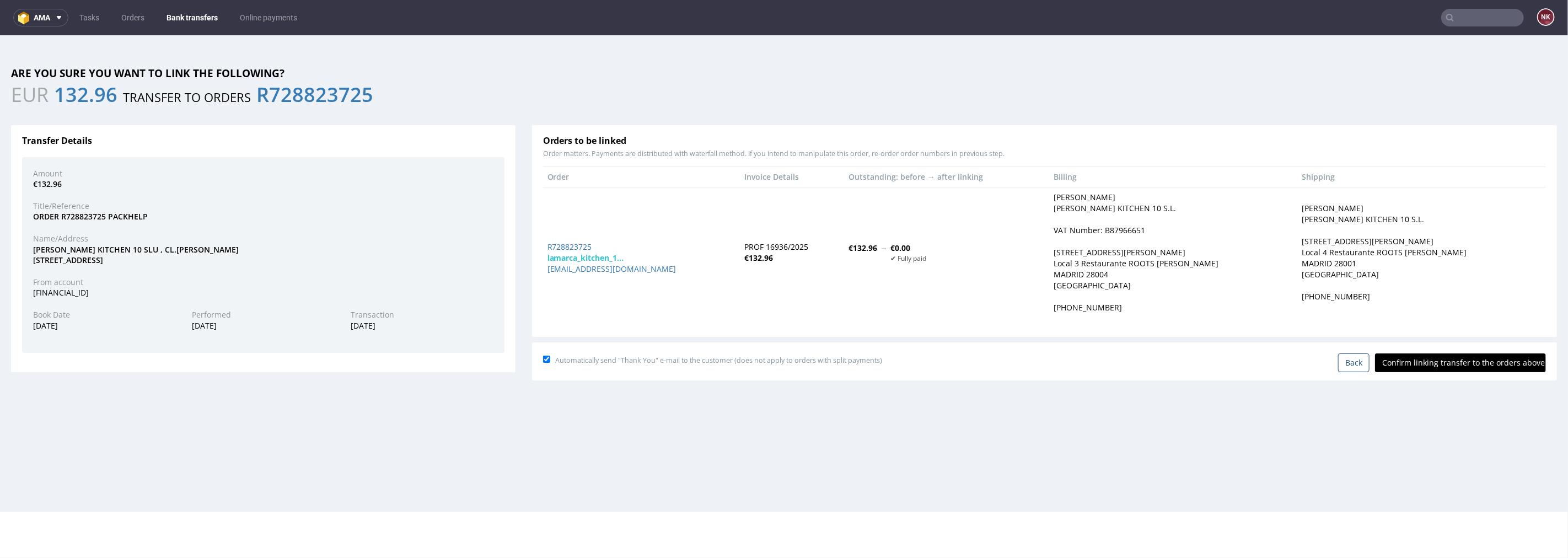
click at [1445, 362] on input "Confirm linking transfer to the orders above" at bounding box center [1460, 362] width 171 height 19
type input "In progress..."
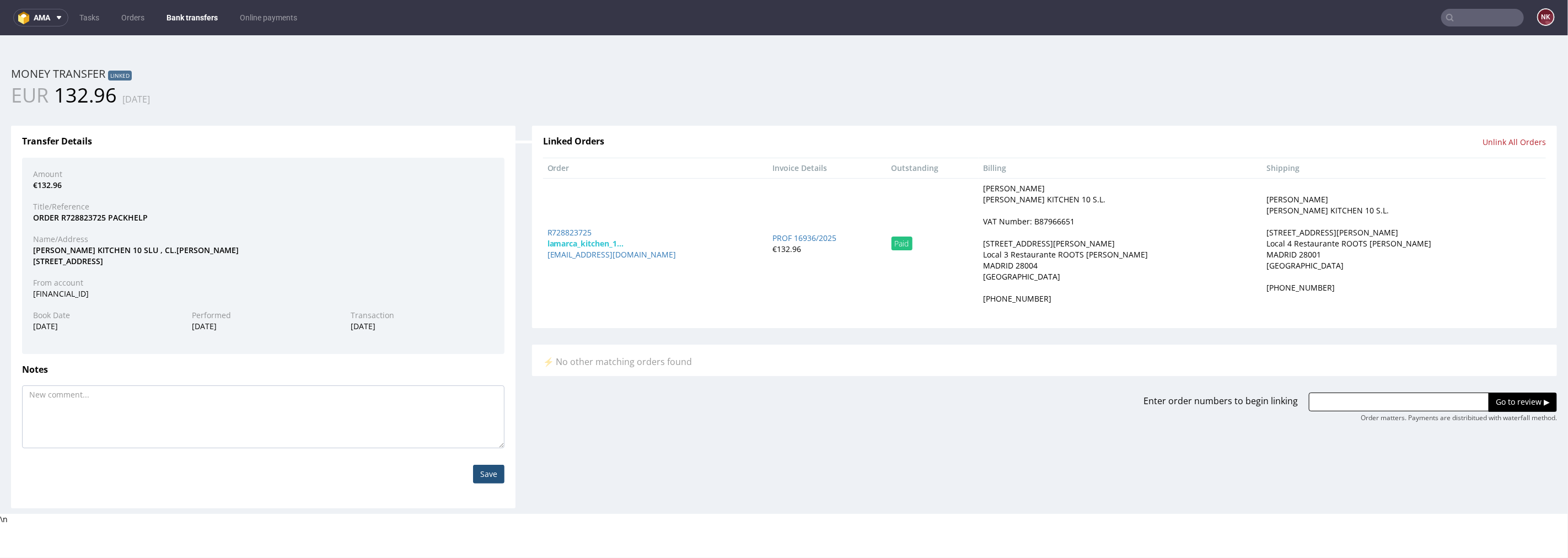
click at [185, 10] on link "Bank transfers" at bounding box center [192, 18] width 64 height 18
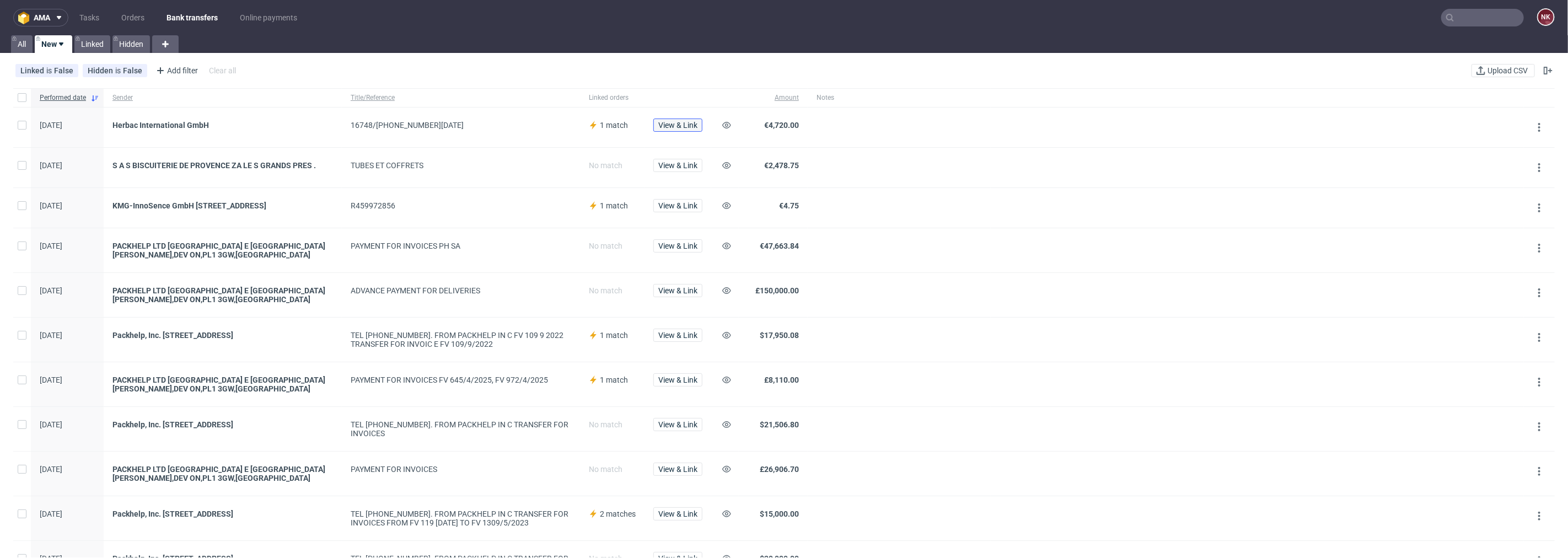
click at [666, 123] on span "View & Link" at bounding box center [678, 125] width 39 height 8
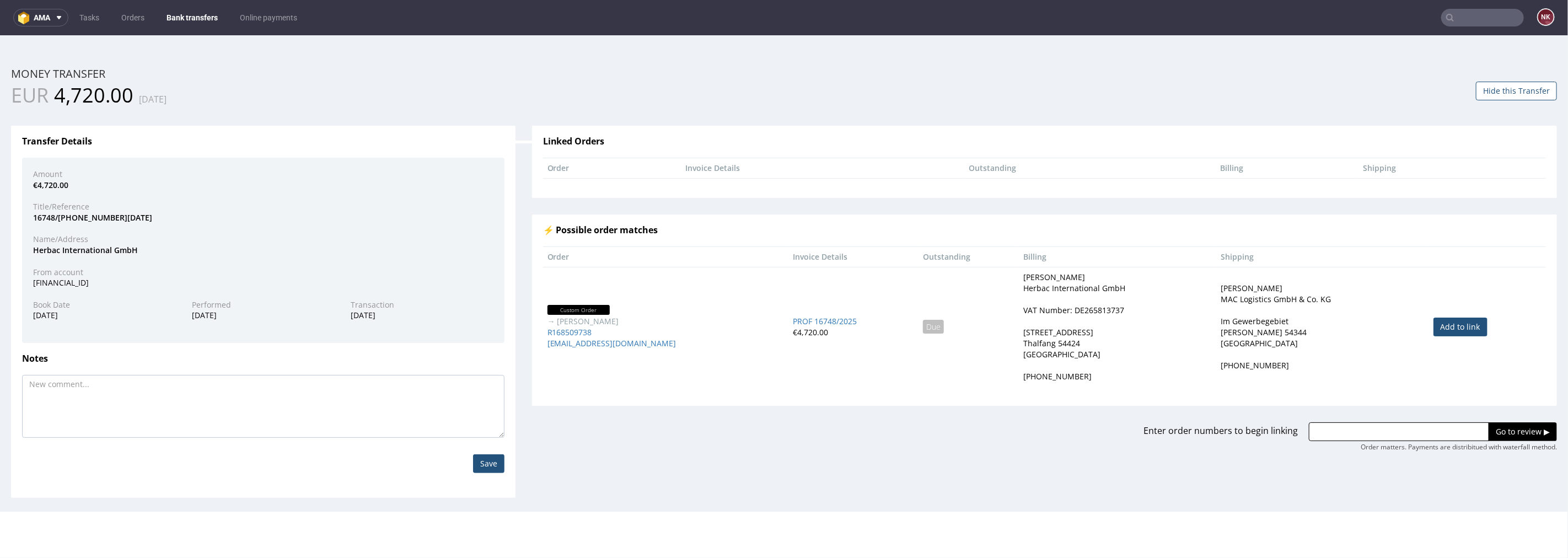
click at [1437, 331] on link "Add to link" at bounding box center [1460, 327] width 54 height 19
type input "R168509738"
click at [1525, 430] on input "Go to review ▶" at bounding box center [1523, 431] width 68 height 19
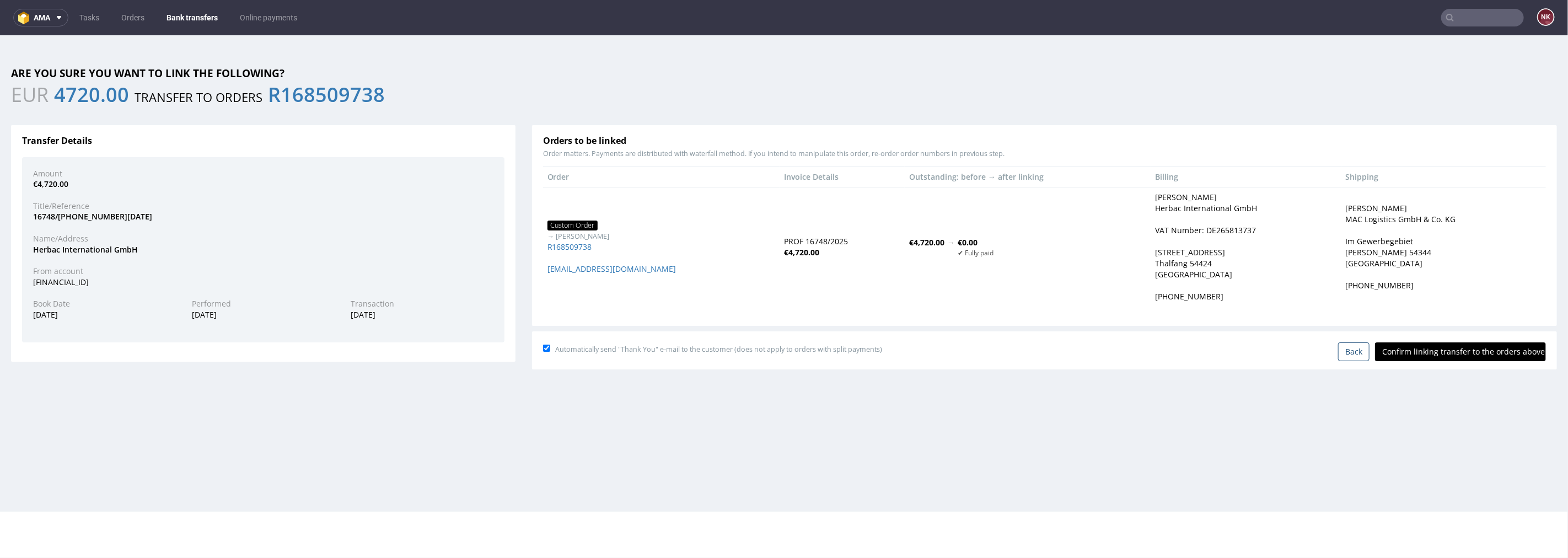
click at [1452, 349] on input "Confirm linking transfer to the orders above" at bounding box center [1460, 351] width 171 height 19
type input "In progress..."
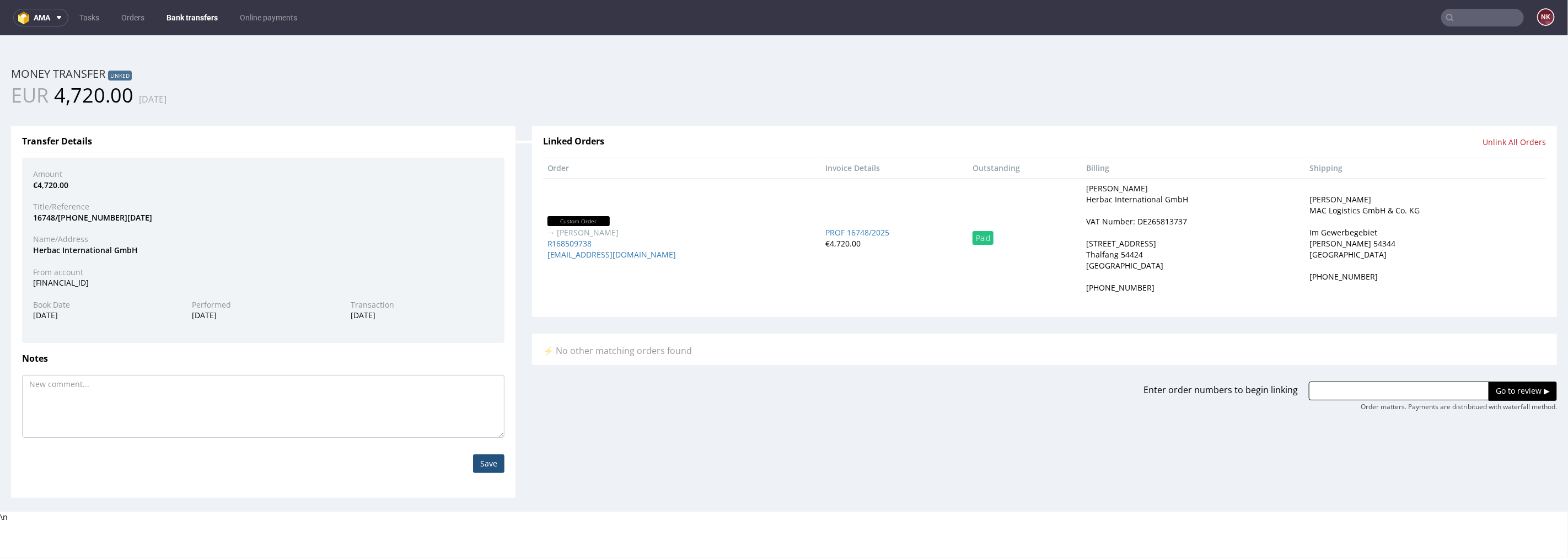
click at [192, 15] on link "Bank transfers" at bounding box center [192, 18] width 64 height 18
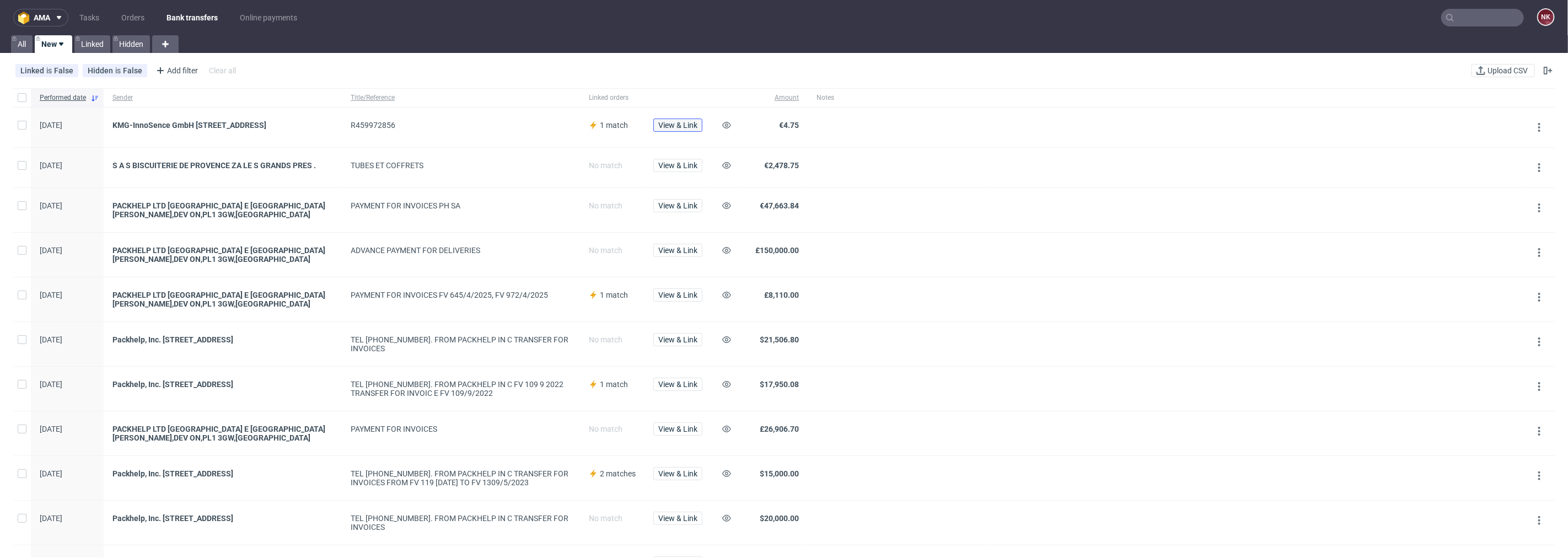
click at [679, 127] on span "View & Link" at bounding box center [678, 125] width 39 height 8
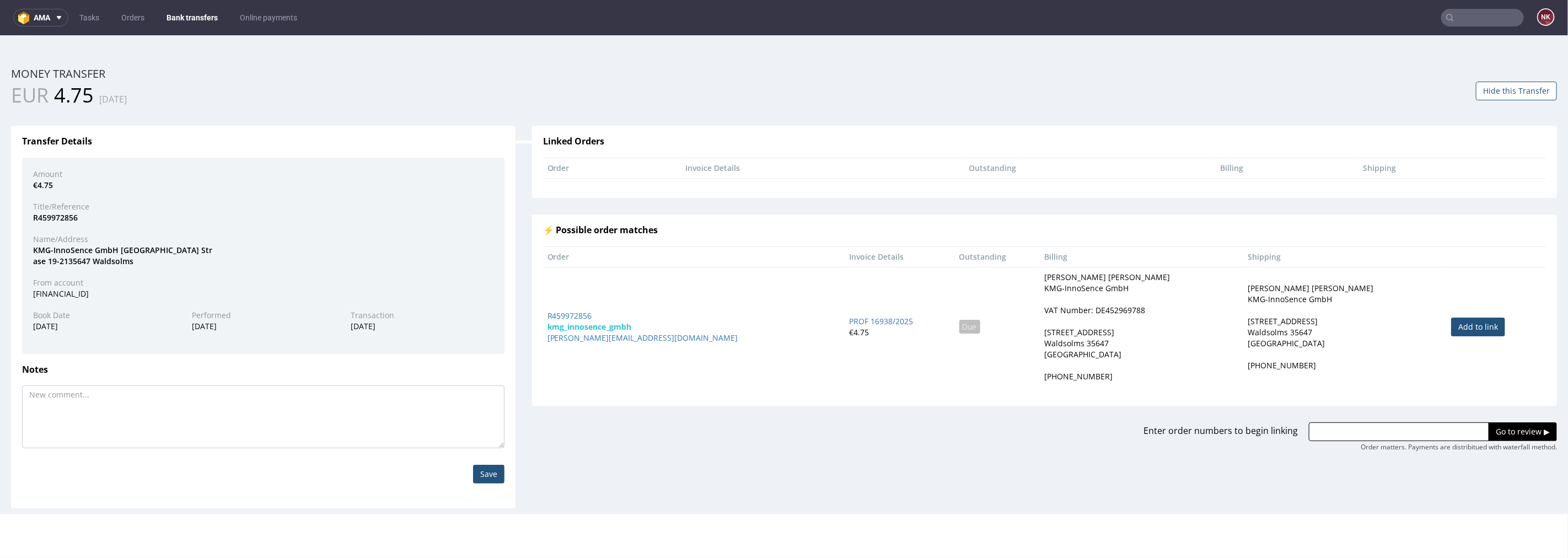
click at [1451, 322] on link "Add to link" at bounding box center [1478, 327] width 54 height 19
type input "R459972856"
click at [1488, 426] on input "Go to review ▶" at bounding box center [1523, 431] width 68 height 19
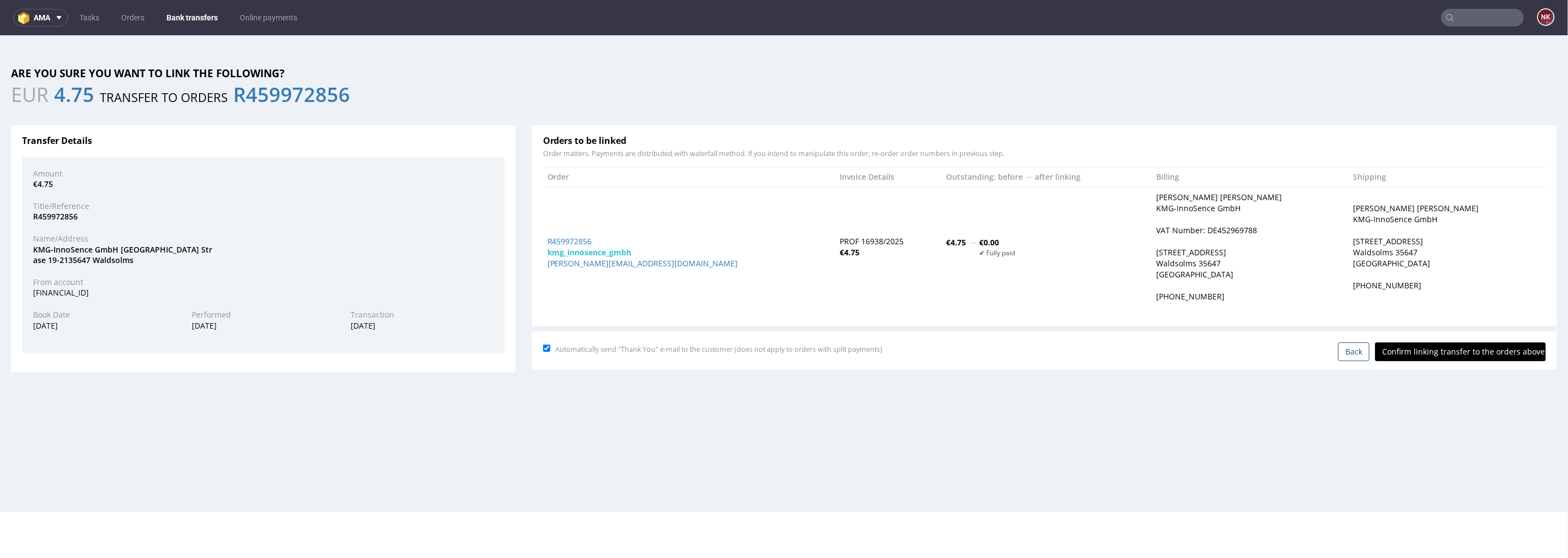
click at [1439, 353] on input "Confirm linking transfer to the orders above" at bounding box center [1460, 351] width 171 height 19
type input "In progress..."
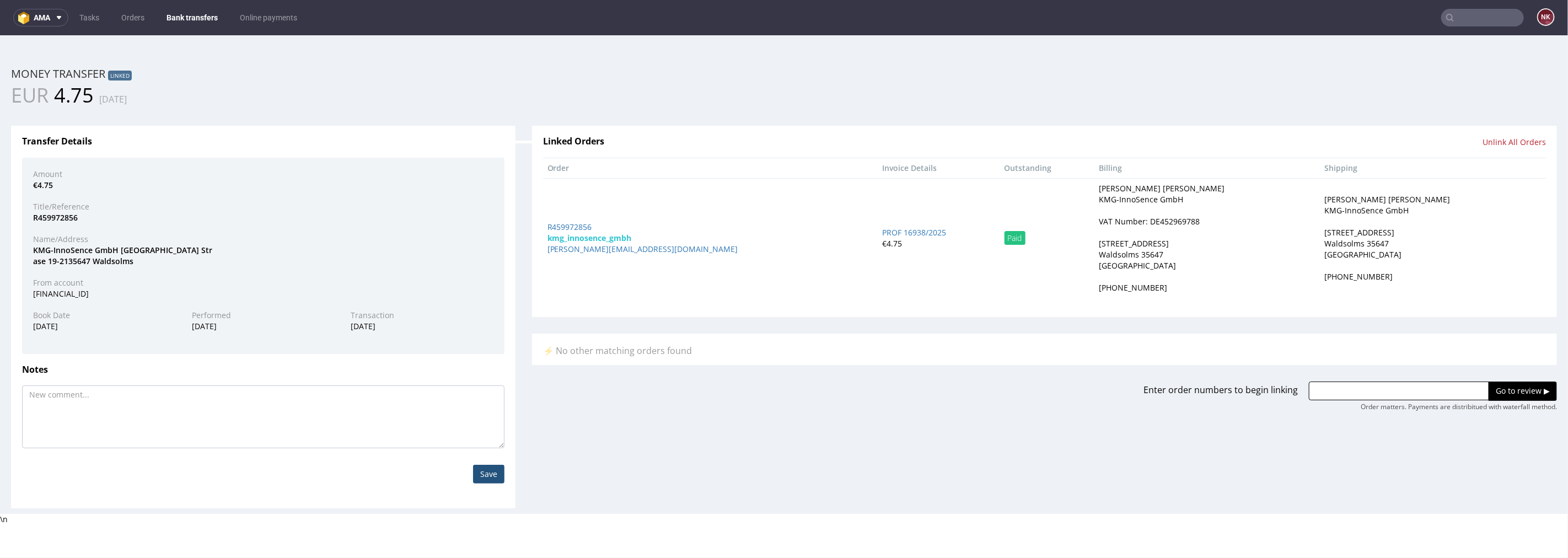
click at [193, 10] on link "Bank transfers" at bounding box center [192, 18] width 64 height 18
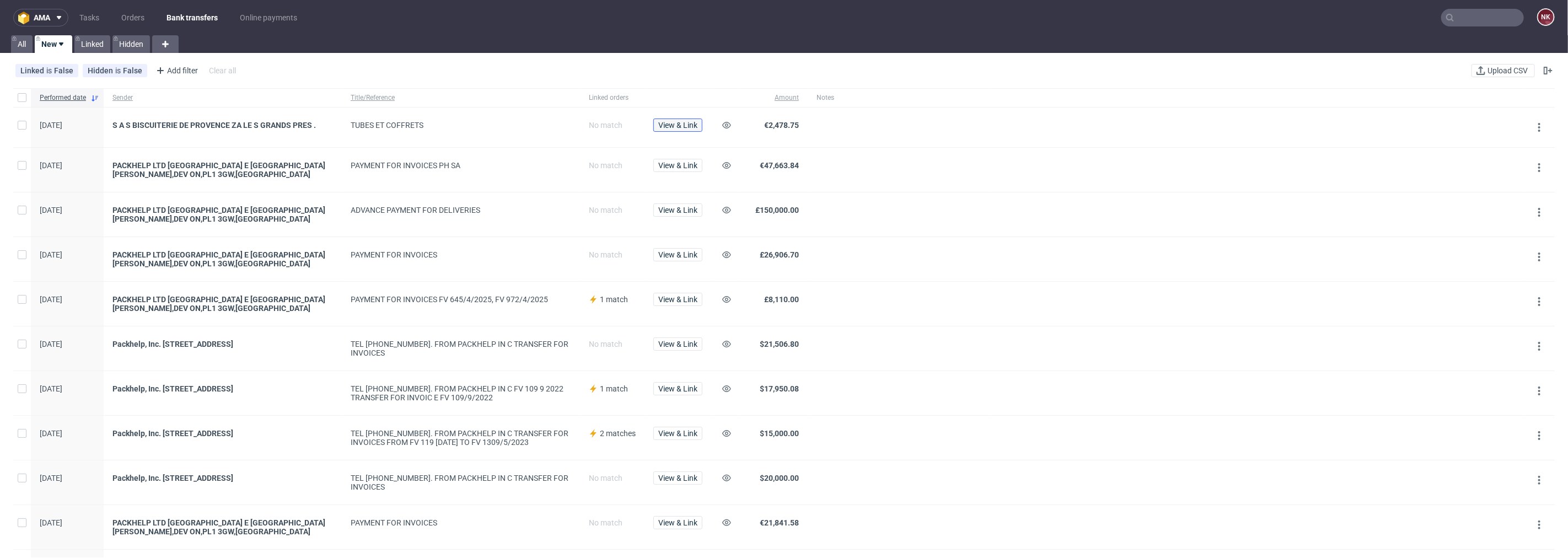
click at [690, 123] on span "View & Link" at bounding box center [678, 125] width 39 height 8
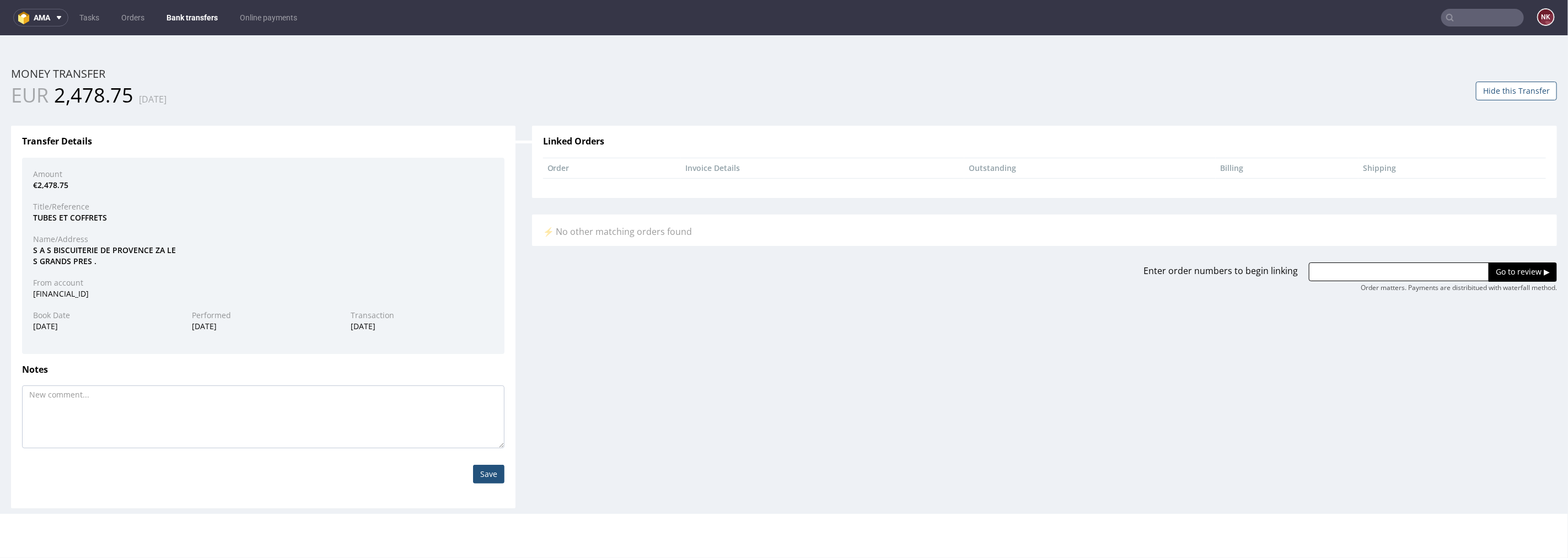
click at [65, 248] on div "S A S BISCUITERIE DE PROVENCE ZA LE S GRANDS PRES ." at bounding box center [264, 255] width 477 height 21
copy div "BISCUITERIE"
click at [1363, 268] on input "text" at bounding box center [1399, 271] width 180 height 19
paste input "R553456622"
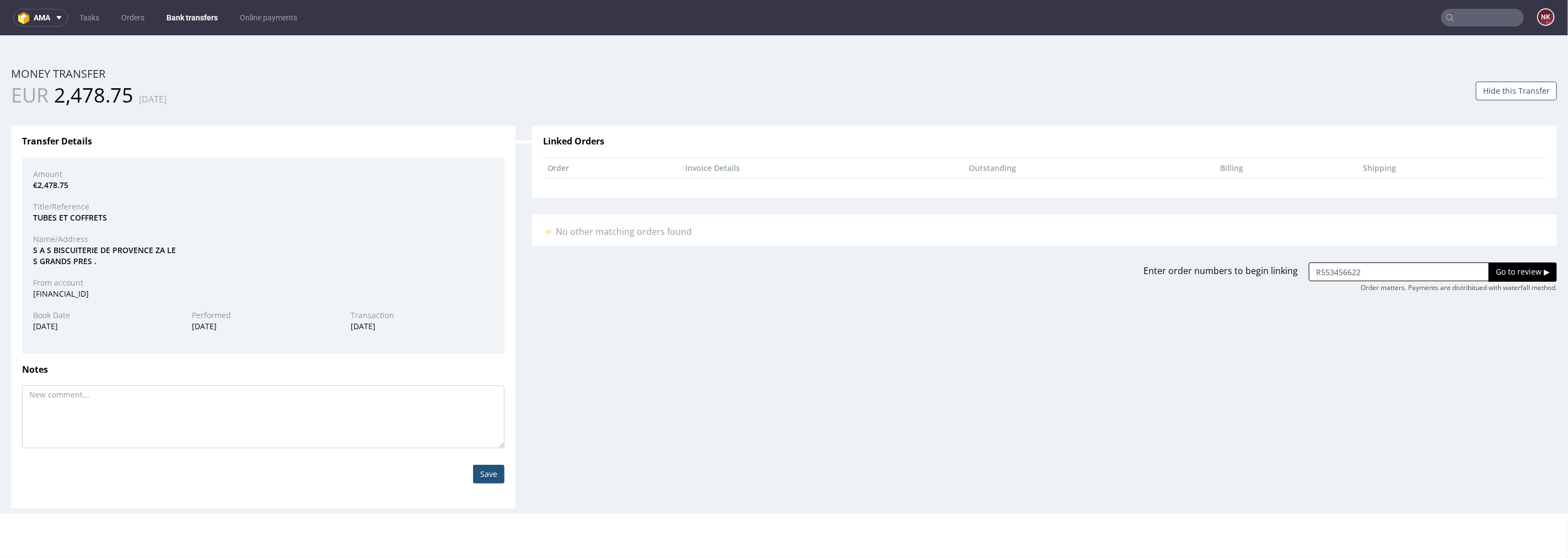
type input "R553456622"
click at [1517, 271] on input "Go to review ▶" at bounding box center [1523, 271] width 68 height 19
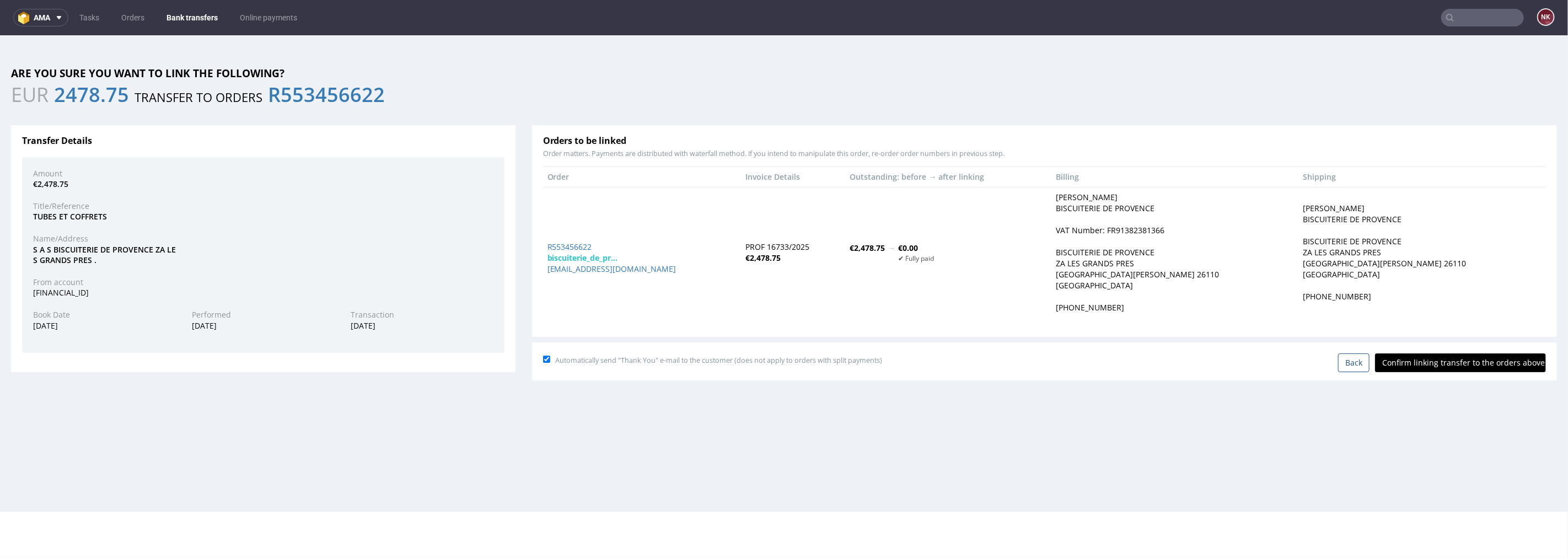
click at [1431, 361] on input "Confirm linking transfer to the orders above" at bounding box center [1460, 362] width 171 height 19
type input "In progress..."
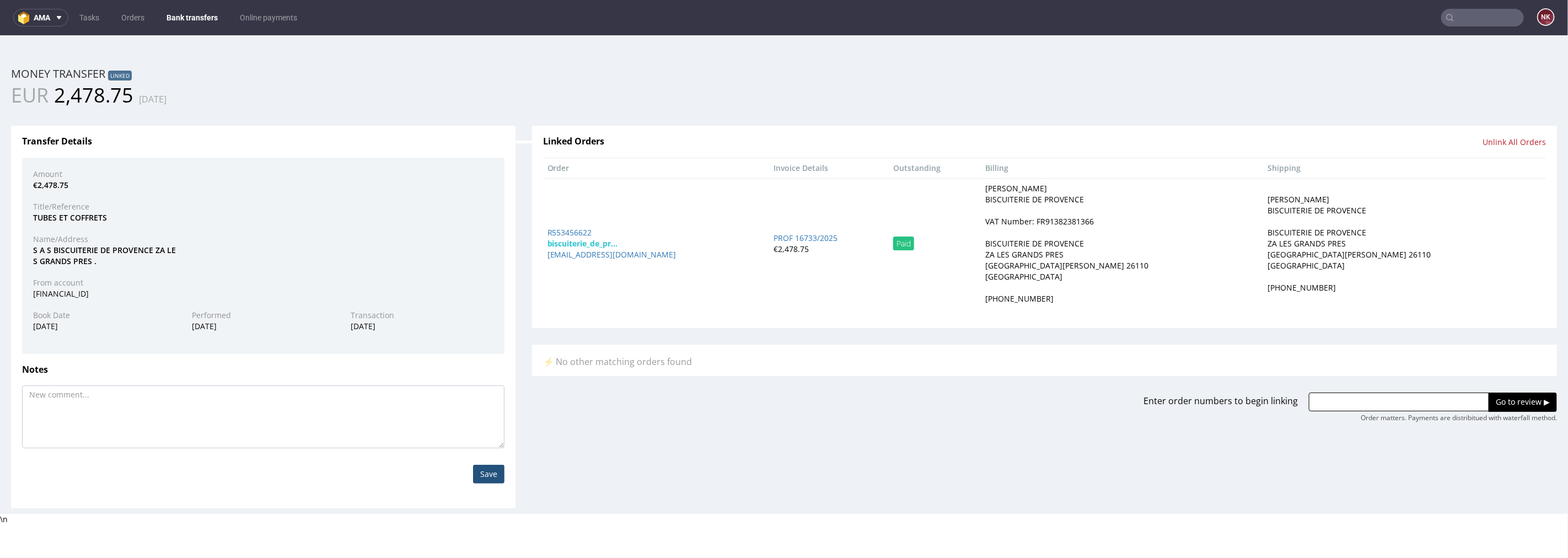
click at [193, 15] on link "Bank transfers" at bounding box center [192, 18] width 64 height 18
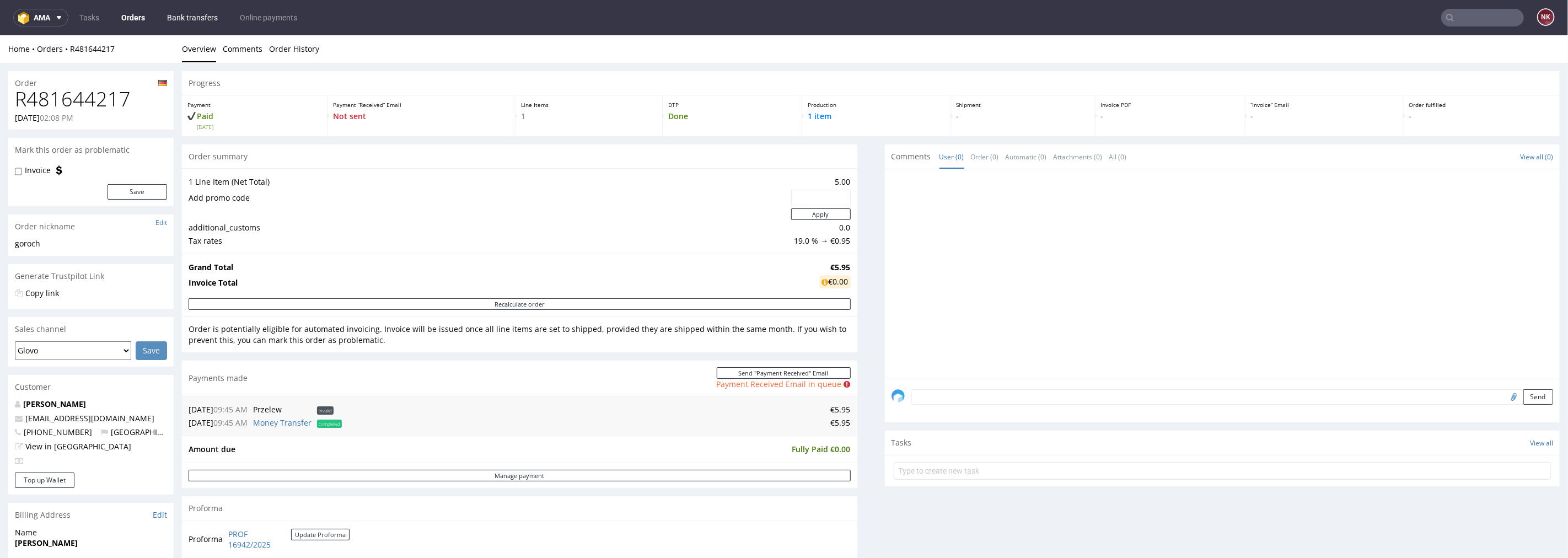
click at [188, 23] on link "Bank transfers" at bounding box center [192, 18] width 64 height 18
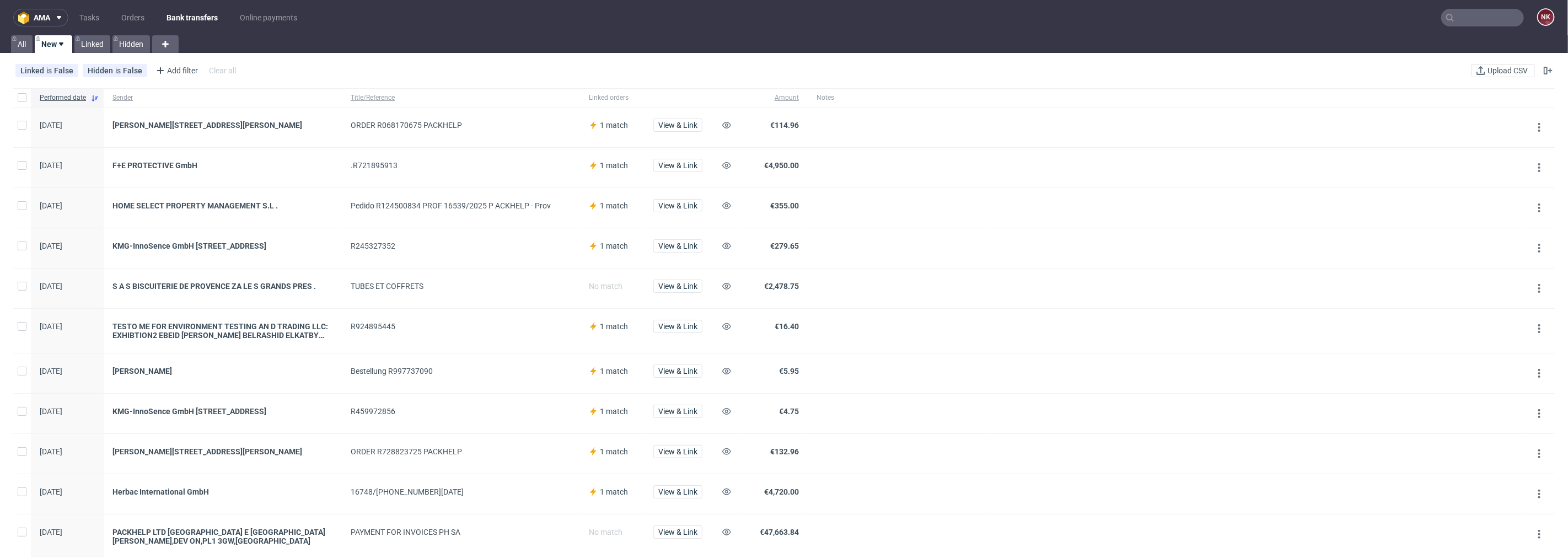
click at [674, 161] on div "View & Link" at bounding box center [678, 167] width 67 height 40
click at [676, 170] on span "View & Link" at bounding box center [678, 166] width 39 height 8
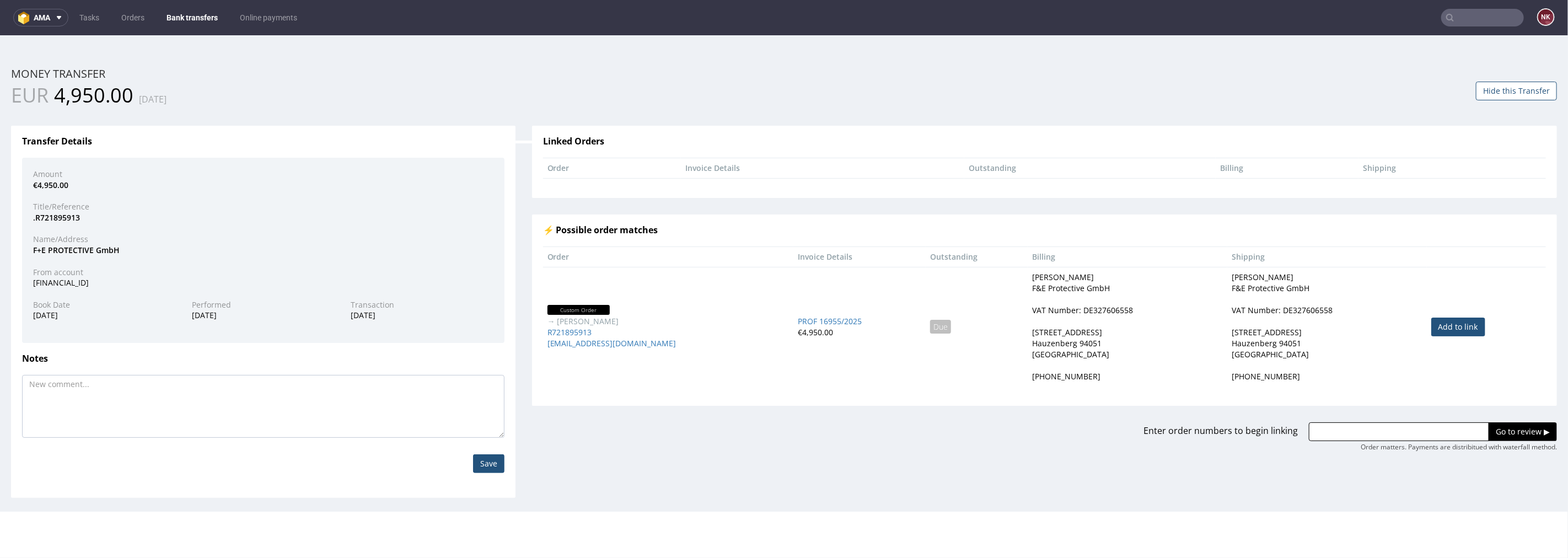
click at [1437, 324] on link "Add to link" at bounding box center [1458, 327] width 54 height 19
type input "R721895913"
click at [1490, 429] on input "Go to review ▶" at bounding box center [1523, 431] width 68 height 19
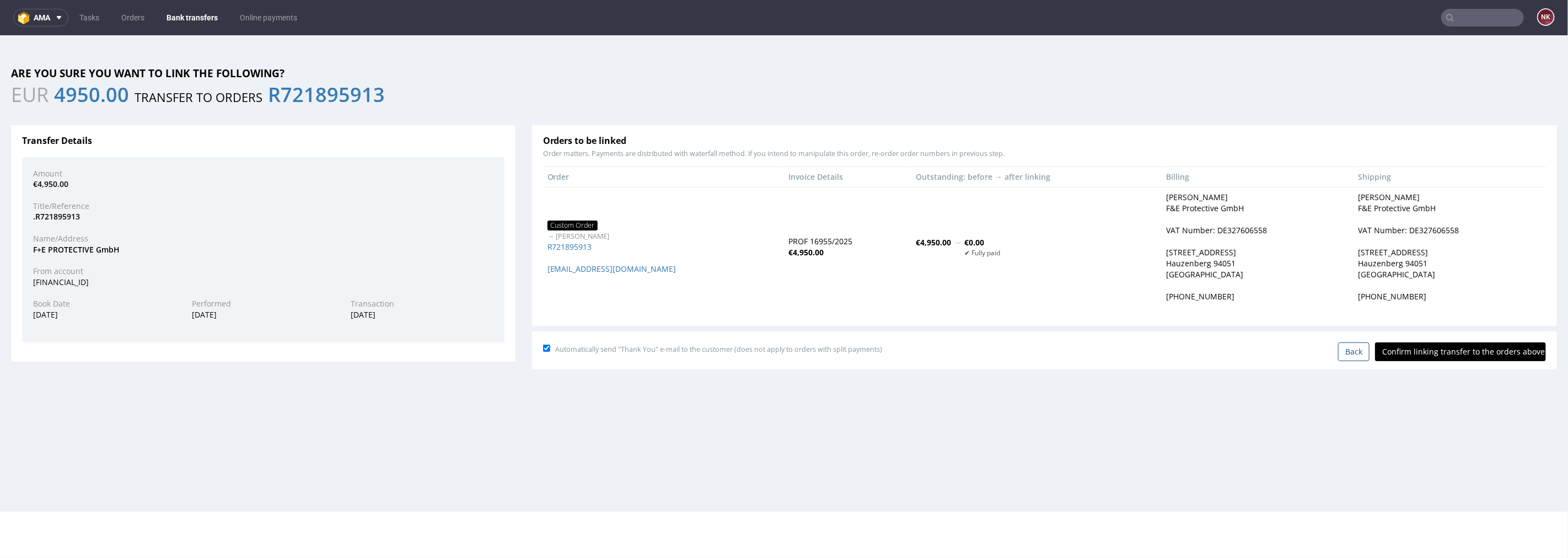
click at [1462, 359] on input "Confirm linking transfer to the orders above" at bounding box center [1460, 351] width 171 height 19
type input "In progress..."
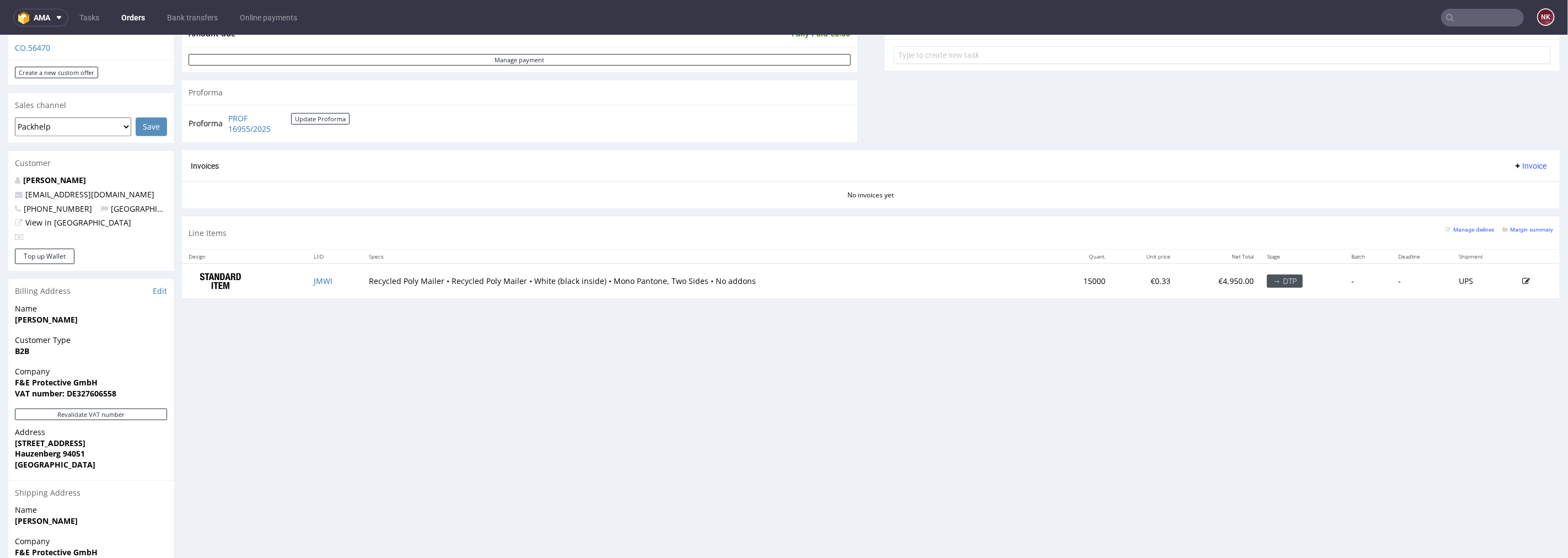
scroll to position [184, 0]
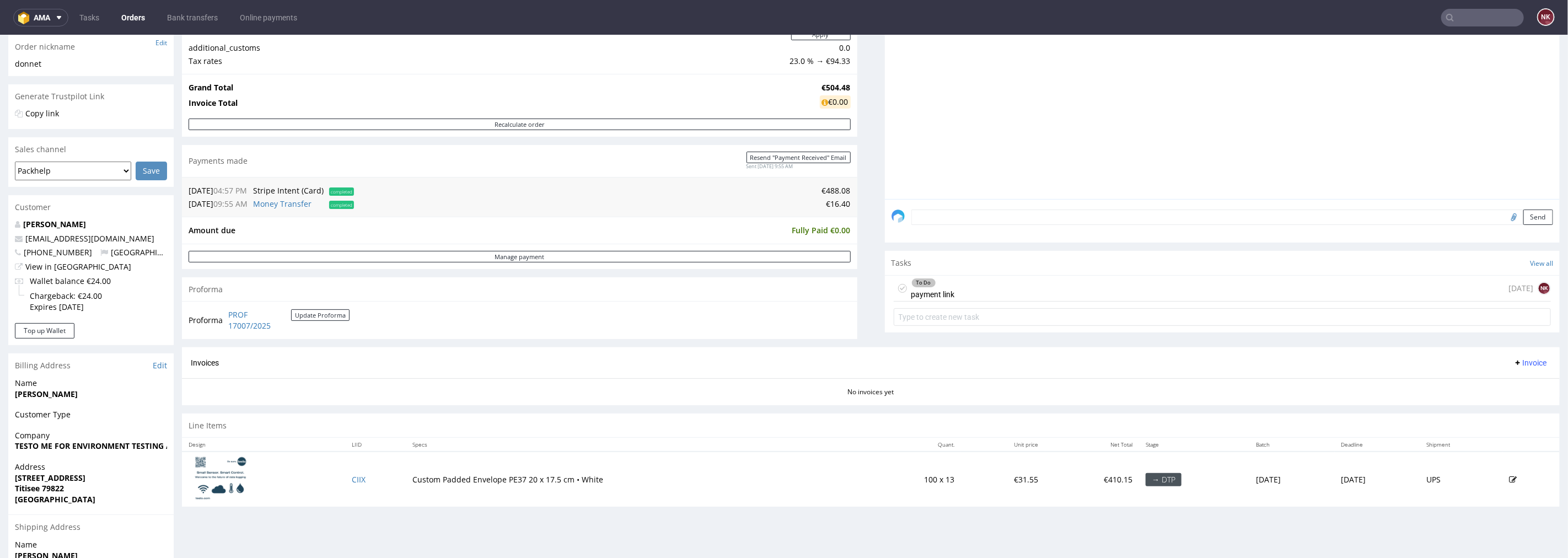
scroll to position [184, 0]
click at [1006, 283] on div "To Do payment link 4 days ago NK" at bounding box center [1222, 284] width 657 height 26
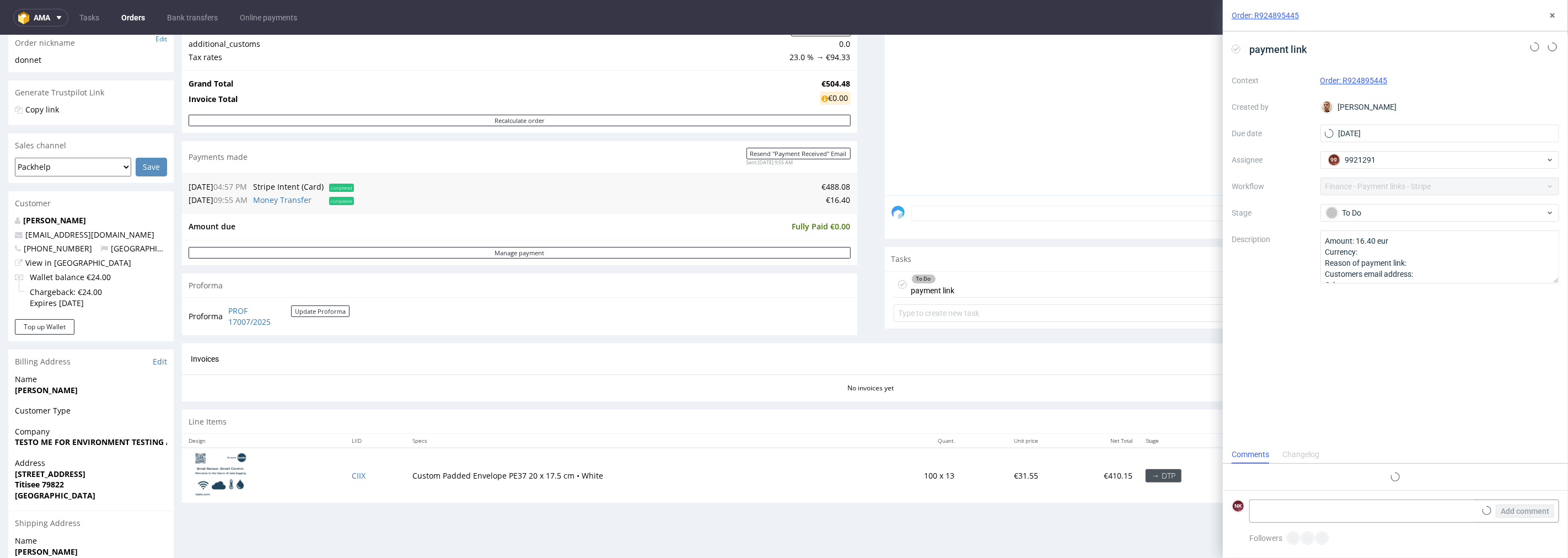
scroll to position [8, 0]
click at [1368, 207] on div "To Do" at bounding box center [1436, 213] width 219 height 12
click at [1365, 266] on div "Completed" at bounding box center [1440, 269] width 221 height 12
click at [1316, 505] on textarea at bounding box center [1363, 511] width 226 height 22
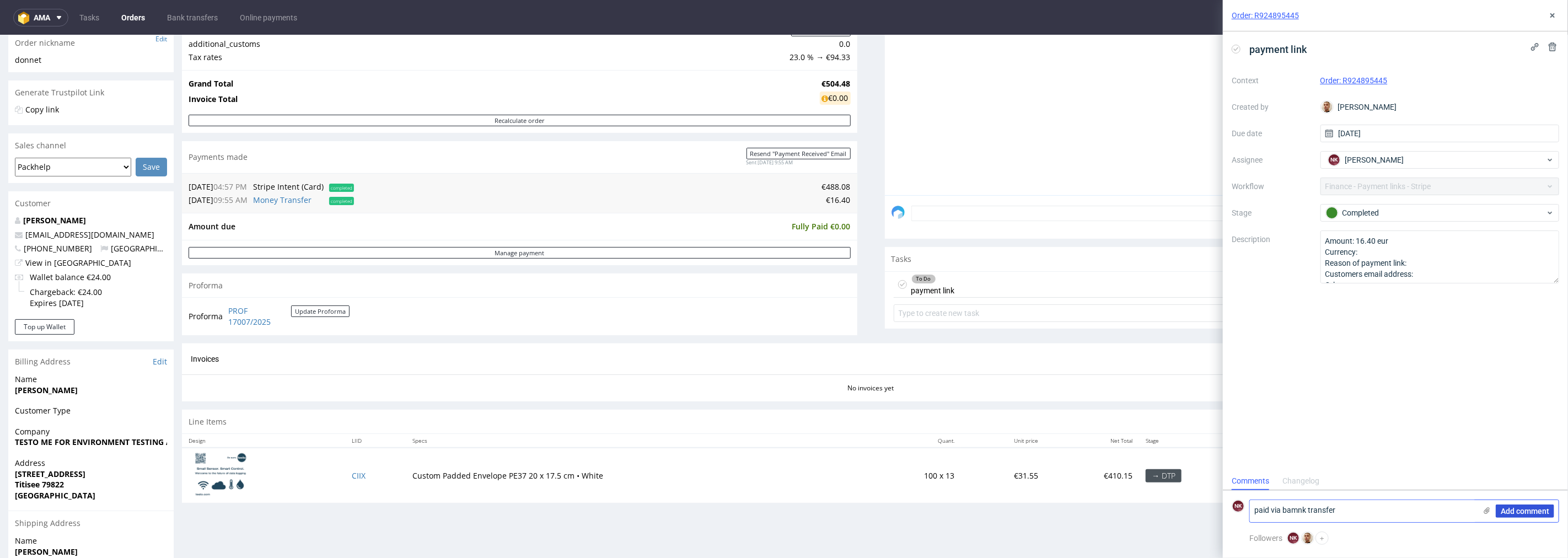
type textarea "paid via bamnk transfer"
click at [1517, 508] on span "Add comment" at bounding box center [1525, 512] width 49 height 8
click at [1557, 11] on icon at bounding box center [1552, 15] width 9 height 9
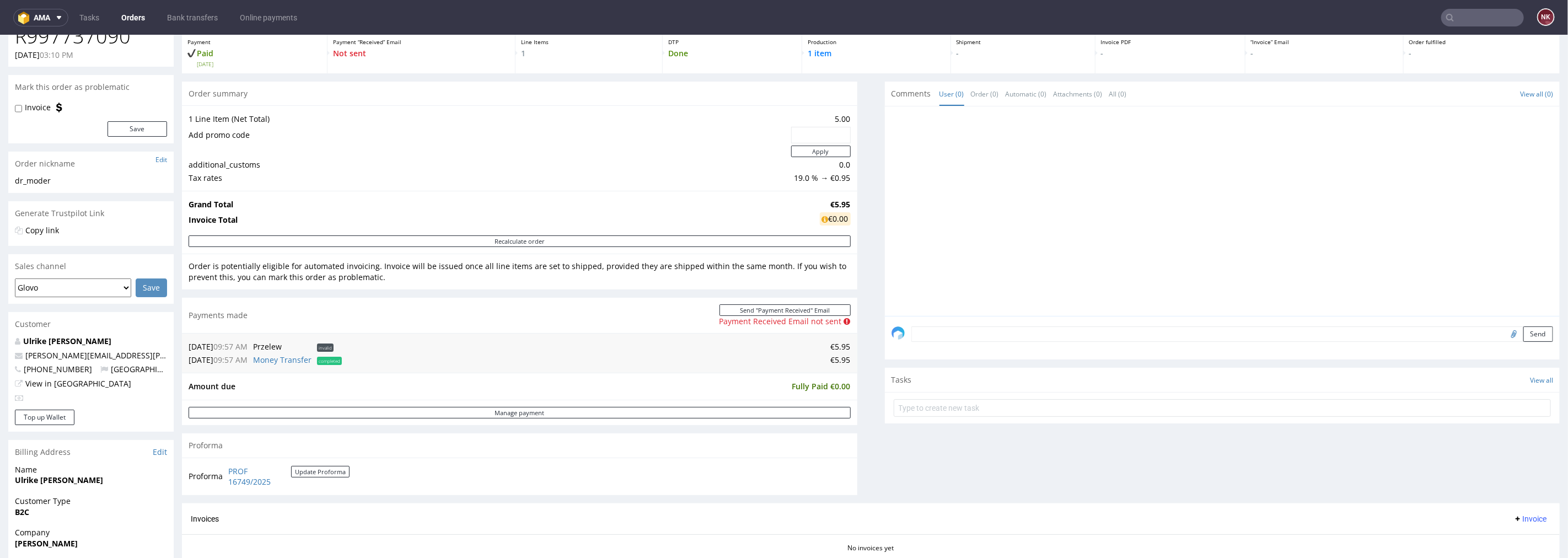
scroll to position [245, 0]
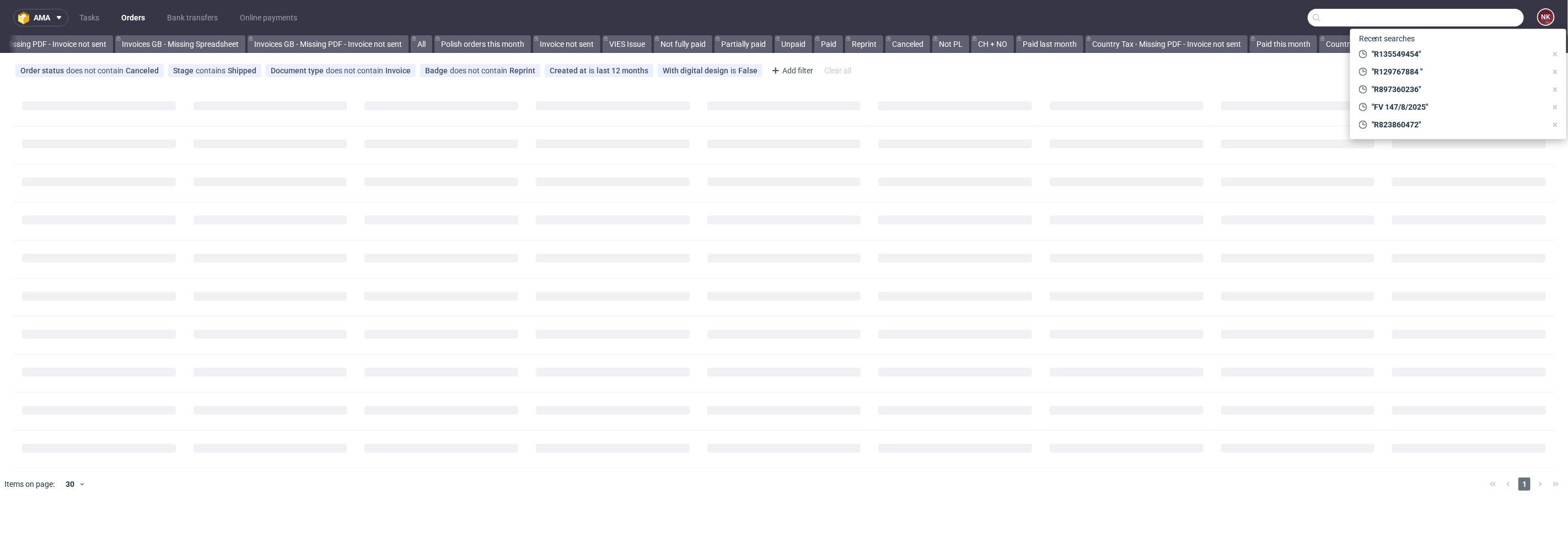
click at [1463, 19] on input "text" at bounding box center [1415, 18] width 216 height 18
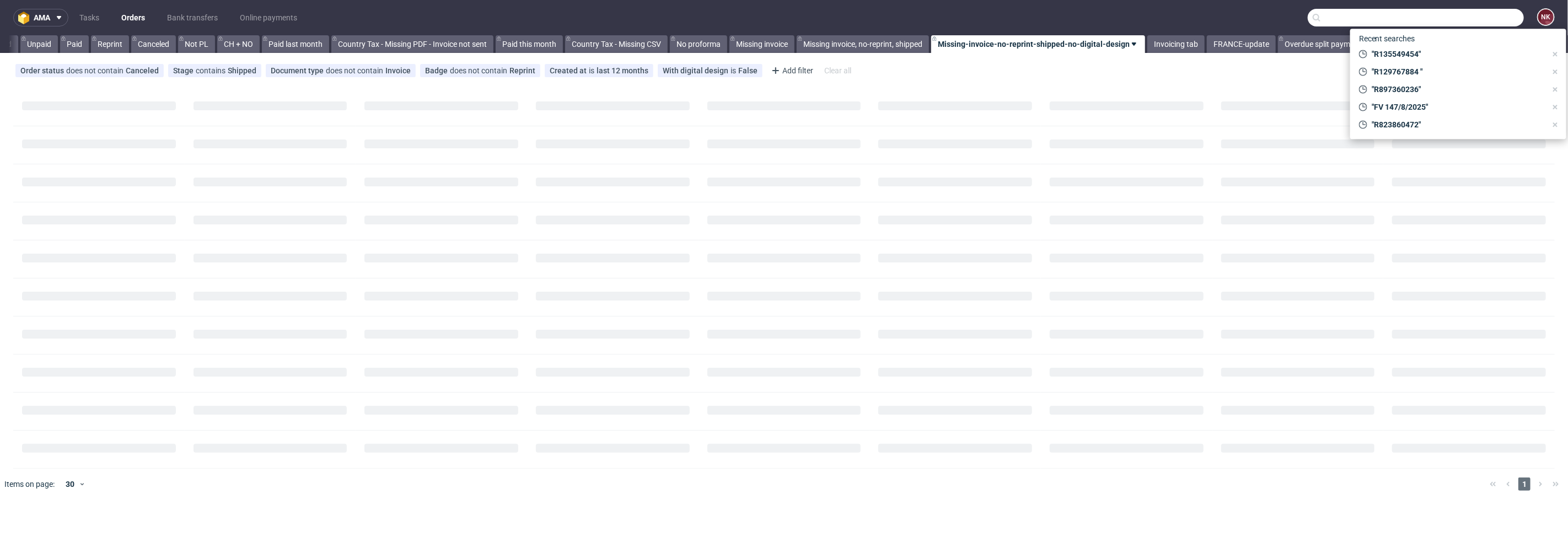
paste input "BISCUITERIE"
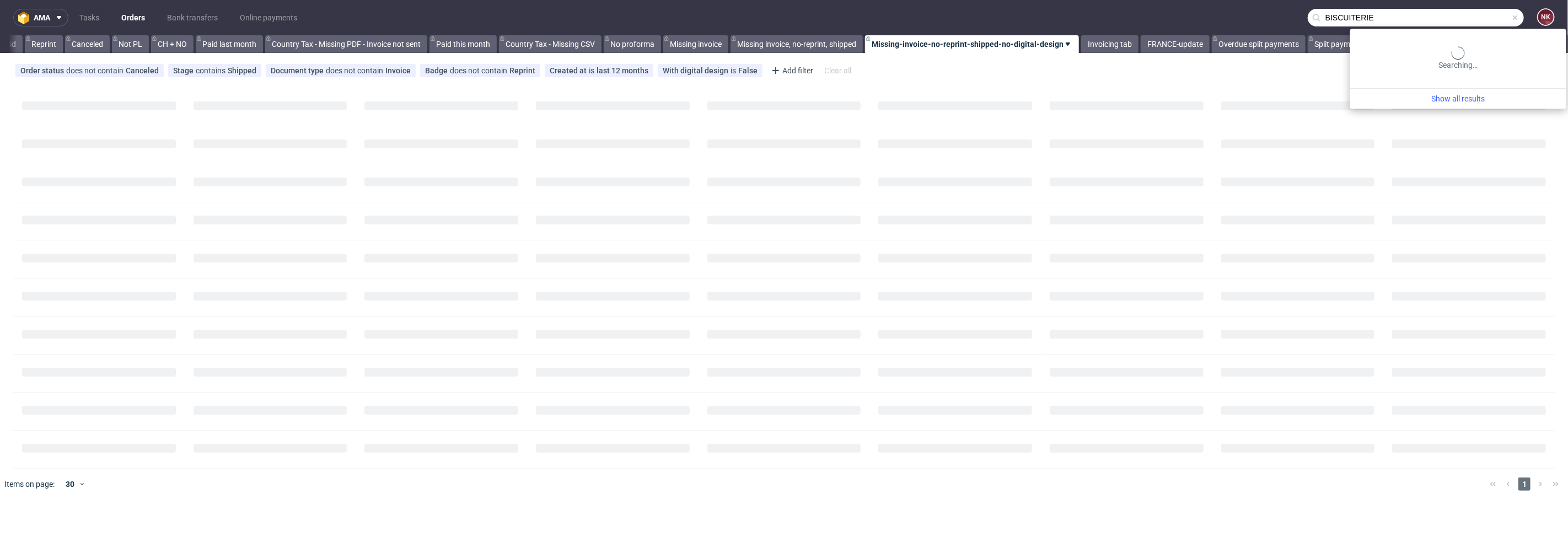
scroll to position [0, 1056]
type input "BISCUITERIE"
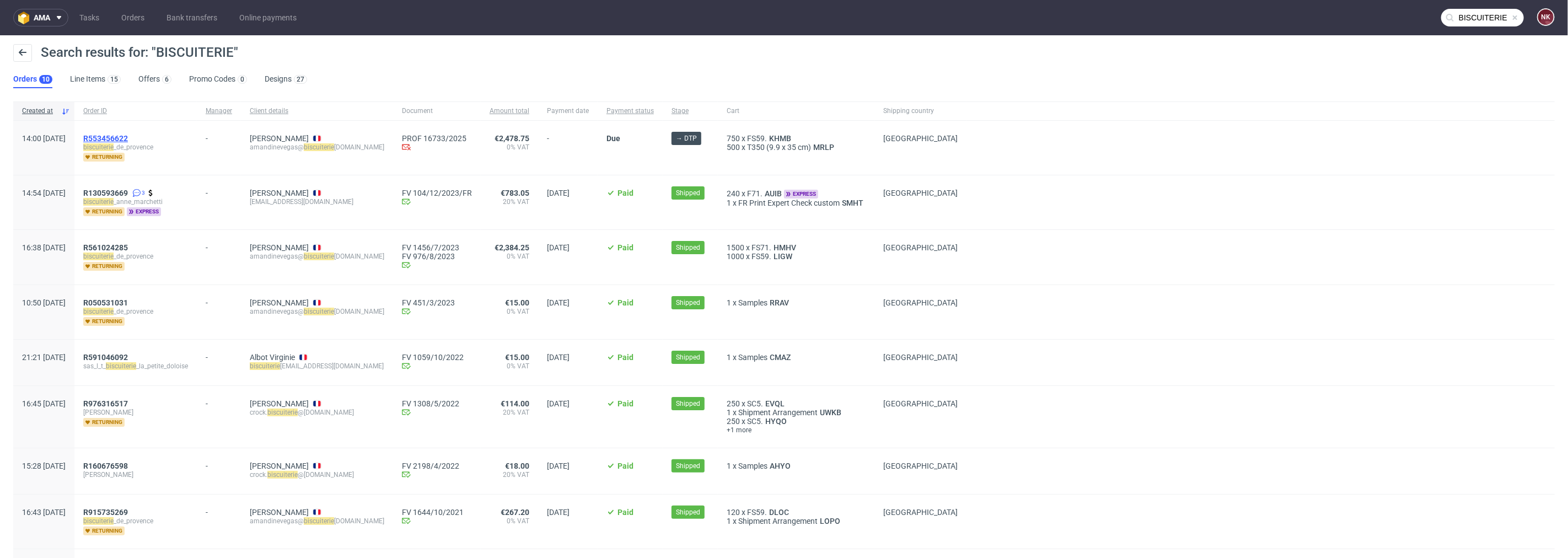
click at [128, 136] on span "R553456622" at bounding box center [106, 138] width 45 height 9
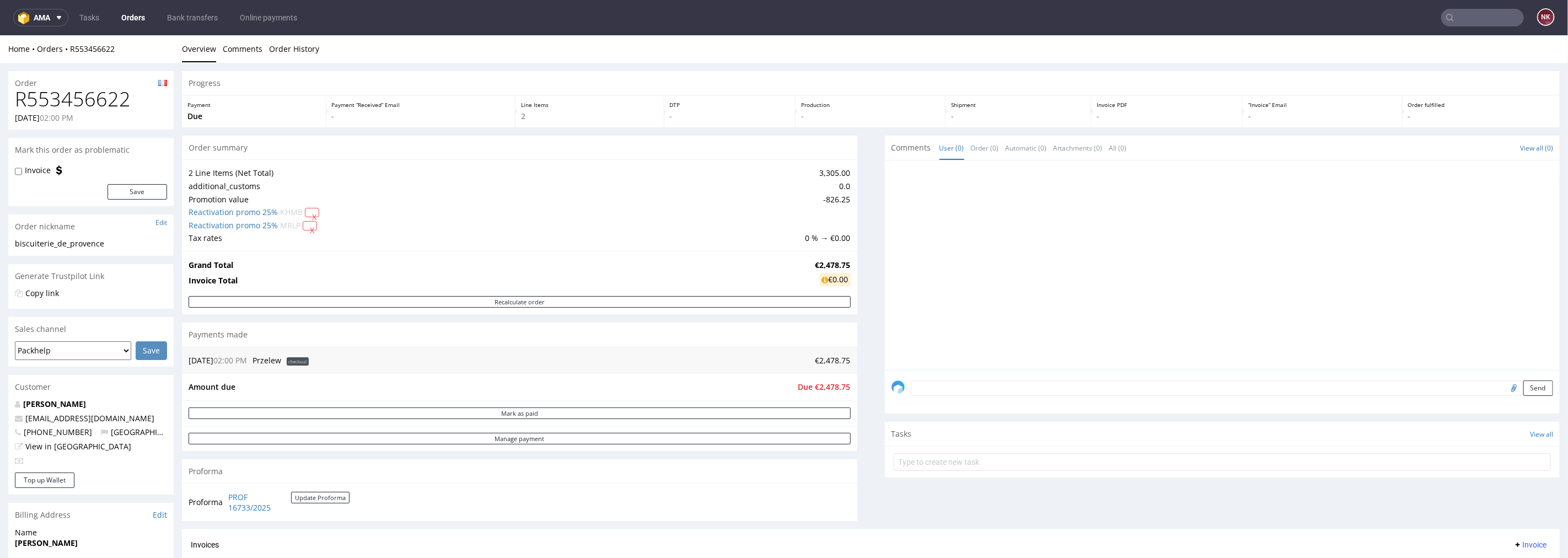
click at [103, 97] on h1 "R553456622" at bounding box center [90, 98] width 152 height 22
copy h1 "R553456622"
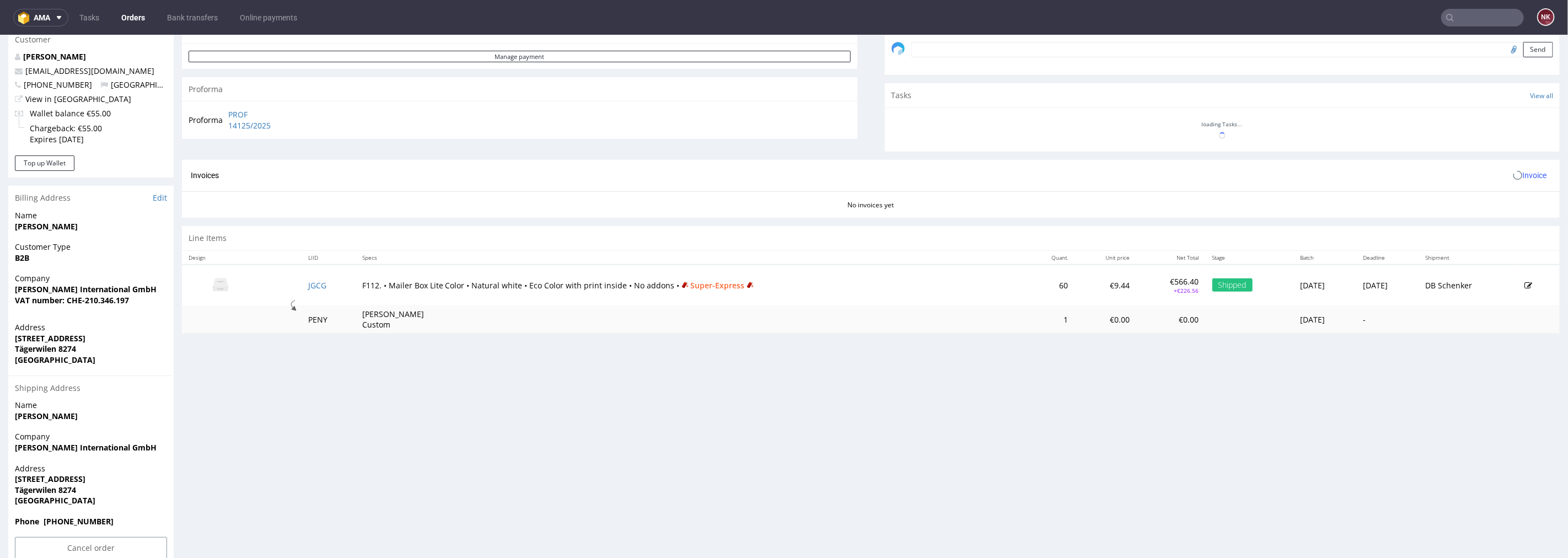
scroll to position [353, 0]
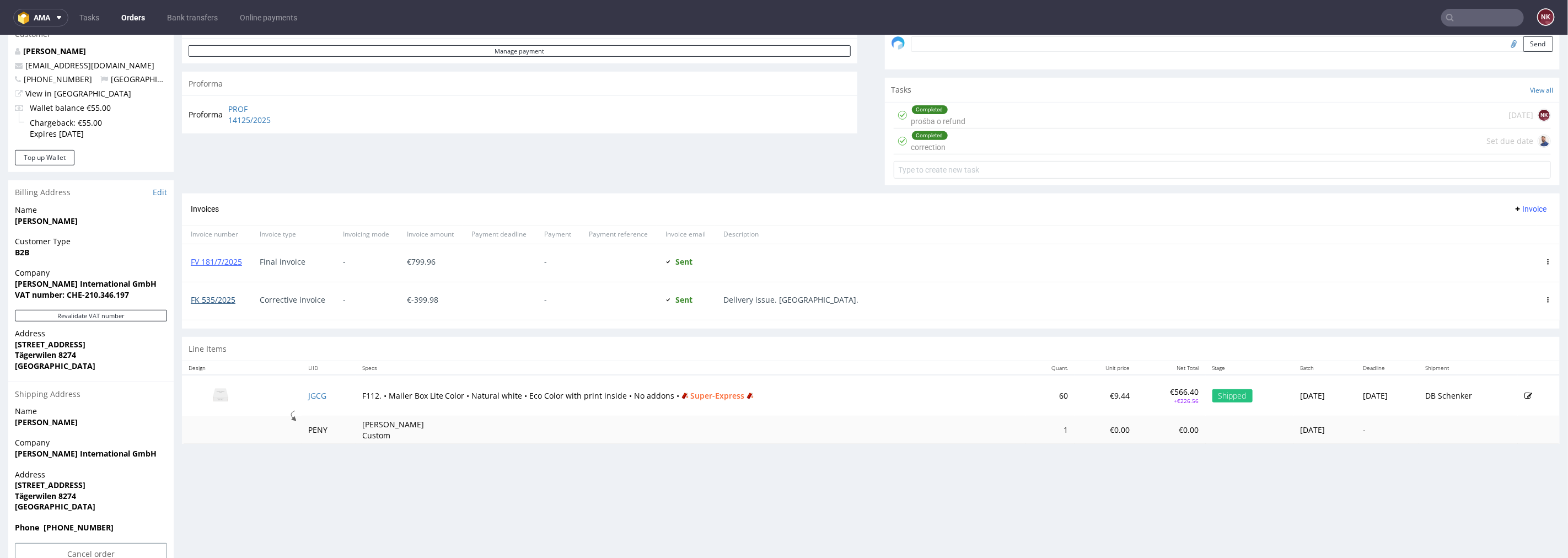
click at [227, 298] on link "FK 535/2025" at bounding box center [213, 299] width 45 height 11
click at [218, 297] on link "FK 535/2025" at bounding box center [213, 299] width 45 height 11
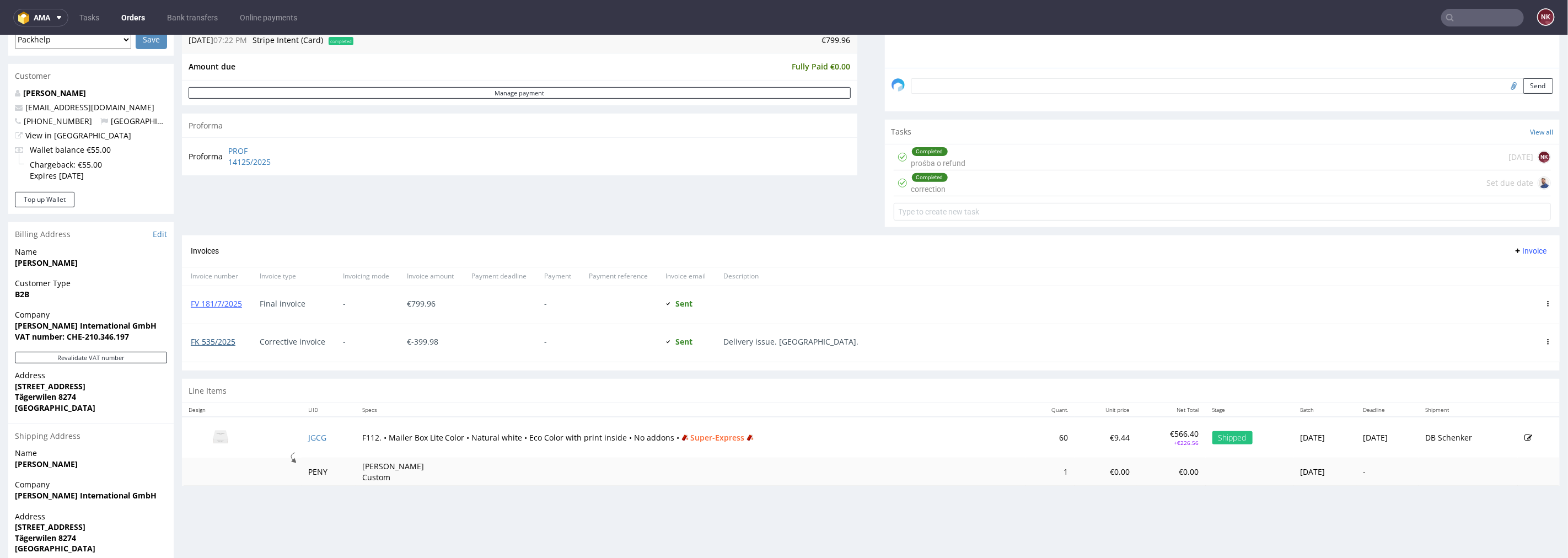
scroll to position [292, 0]
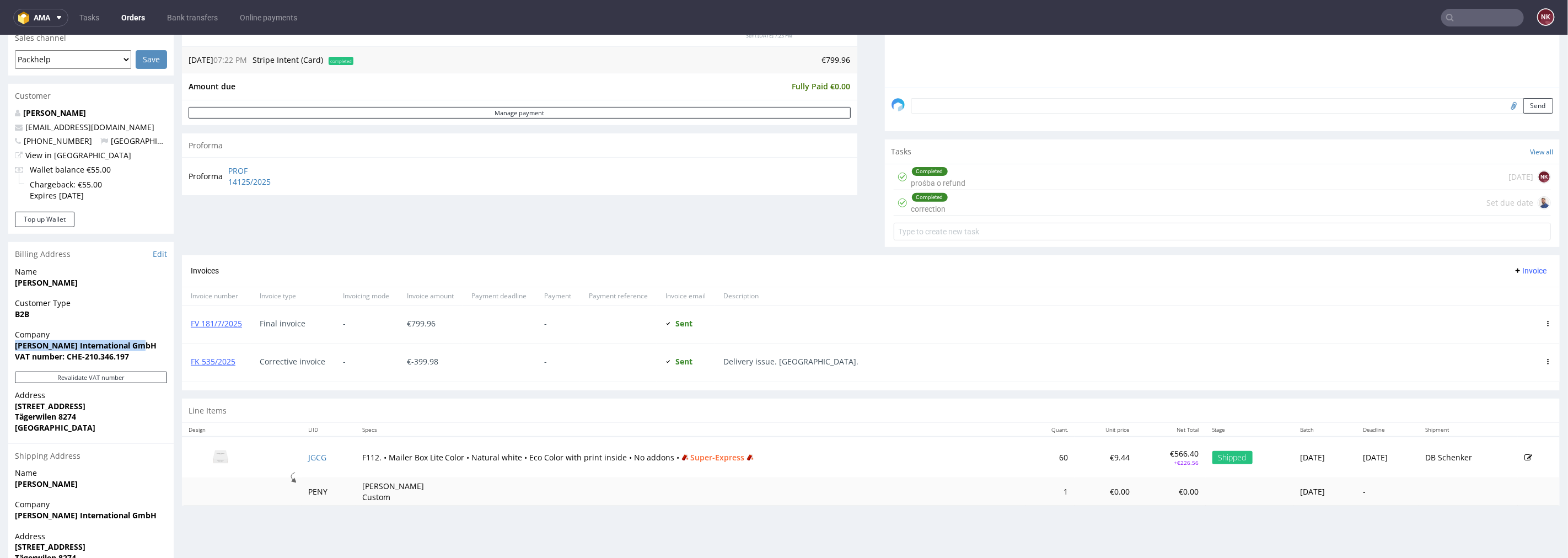
drag, startPoint x: 150, startPoint y: 345, endPoint x: 13, endPoint y: 345, distance: 137.0
click at [13, 345] on div "Company [PERSON_NAME] International GmbH VAT number: CHE-210.346.197" at bounding box center [91, 350] width 166 height 42
copy strong "[PERSON_NAME] International GmbH"
drag, startPoint x: 153, startPoint y: 407, endPoint x: 8, endPoint y: 405, distance: 145.0
click at [8, 405] on div "Address [STREET_ADDRESS]" at bounding box center [91, 416] width 166 height 53
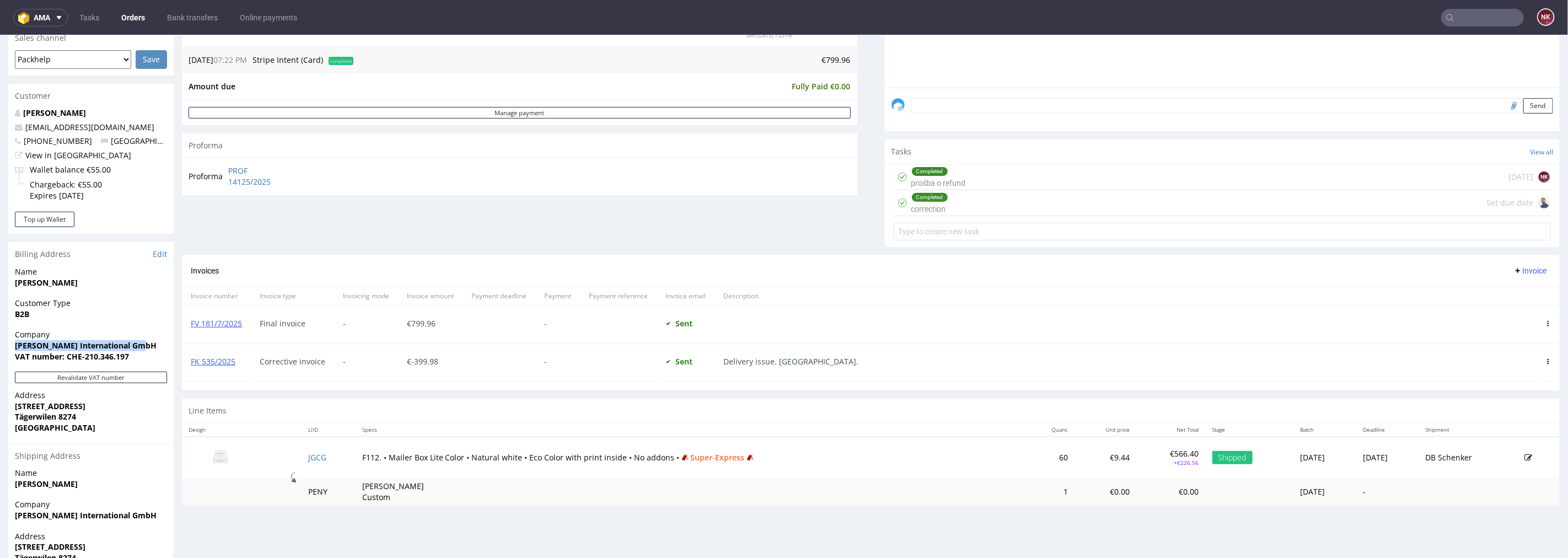
copy strong "[STREET_ADDRESS]"
drag, startPoint x: 75, startPoint y: 413, endPoint x: 13, endPoint y: 413, distance: 62.0
click at [13, 413] on div "Address [STREET_ADDRESS]" at bounding box center [91, 416] width 166 height 53
copy strong "Tägerwilen 8274"
